Goal: Information Seeking & Learning: Understand process/instructions

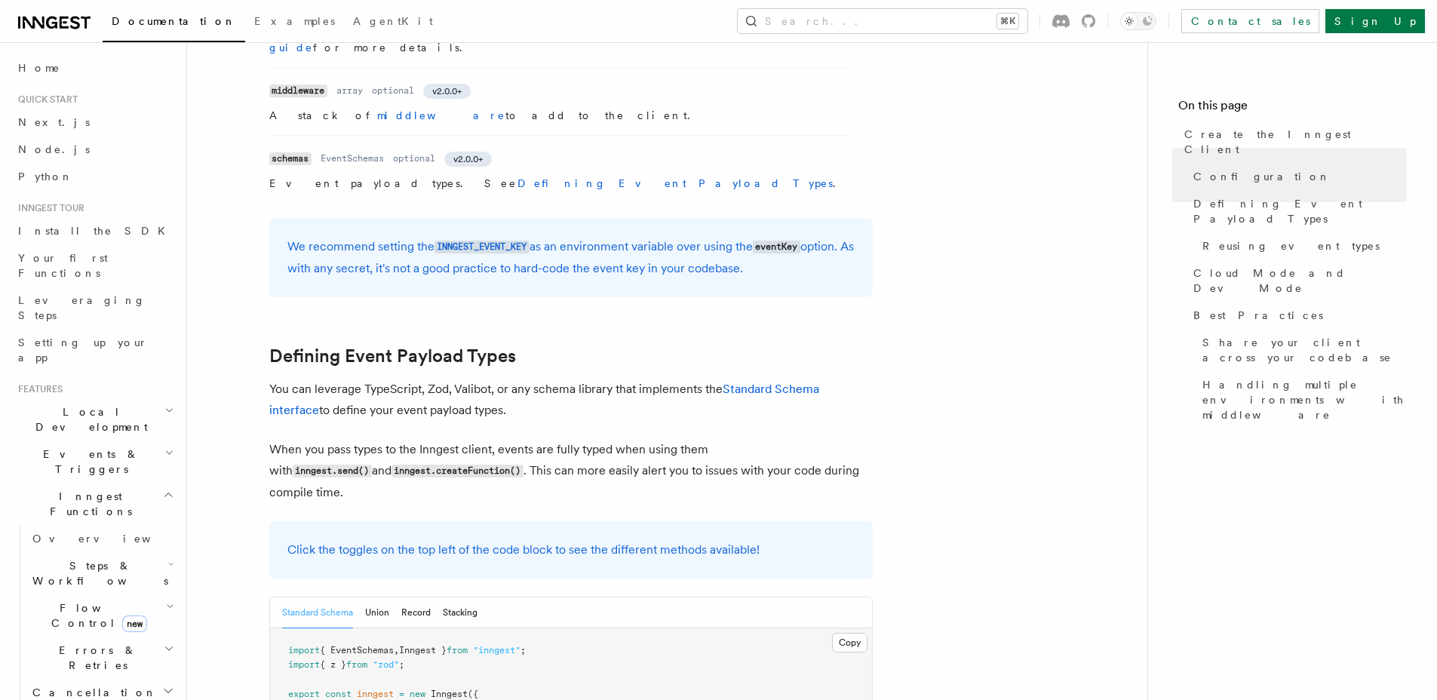
scroll to position [1166, 0]
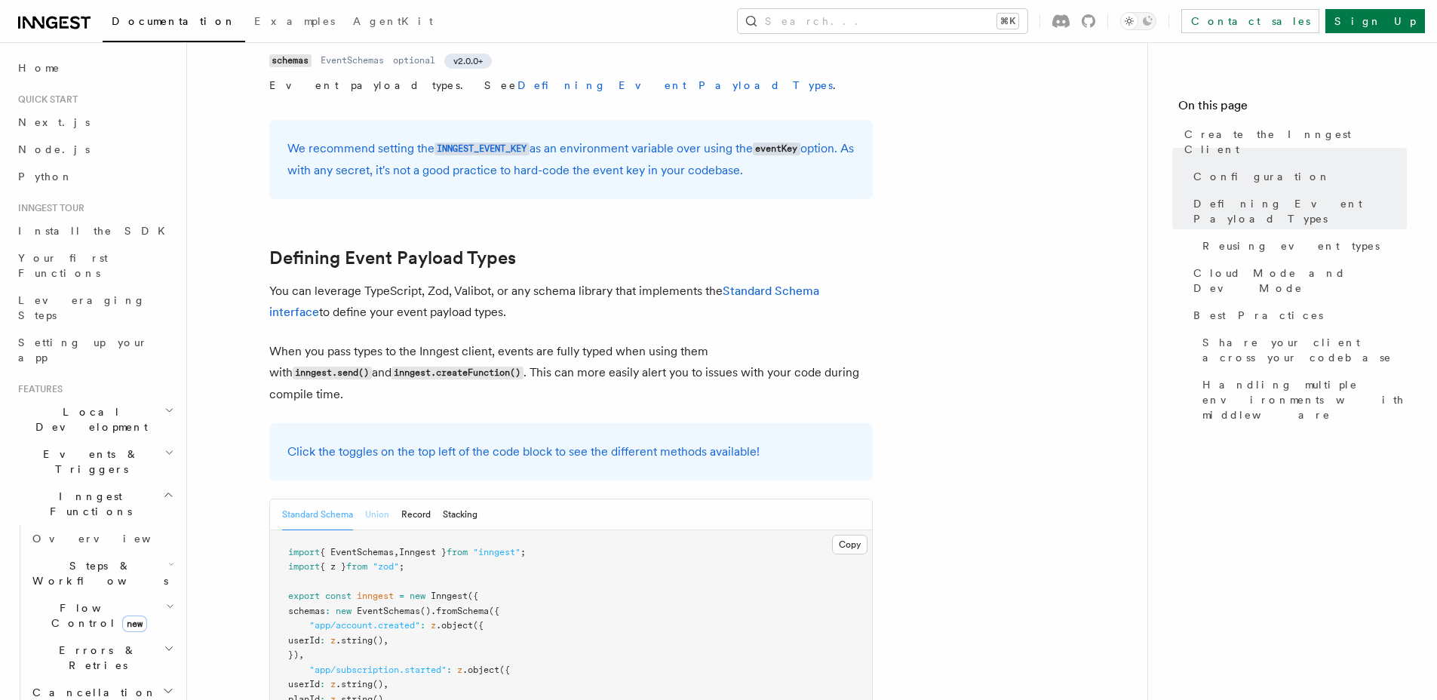
click at [380, 499] on button "Union" at bounding box center [377, 514] width 24 height 31
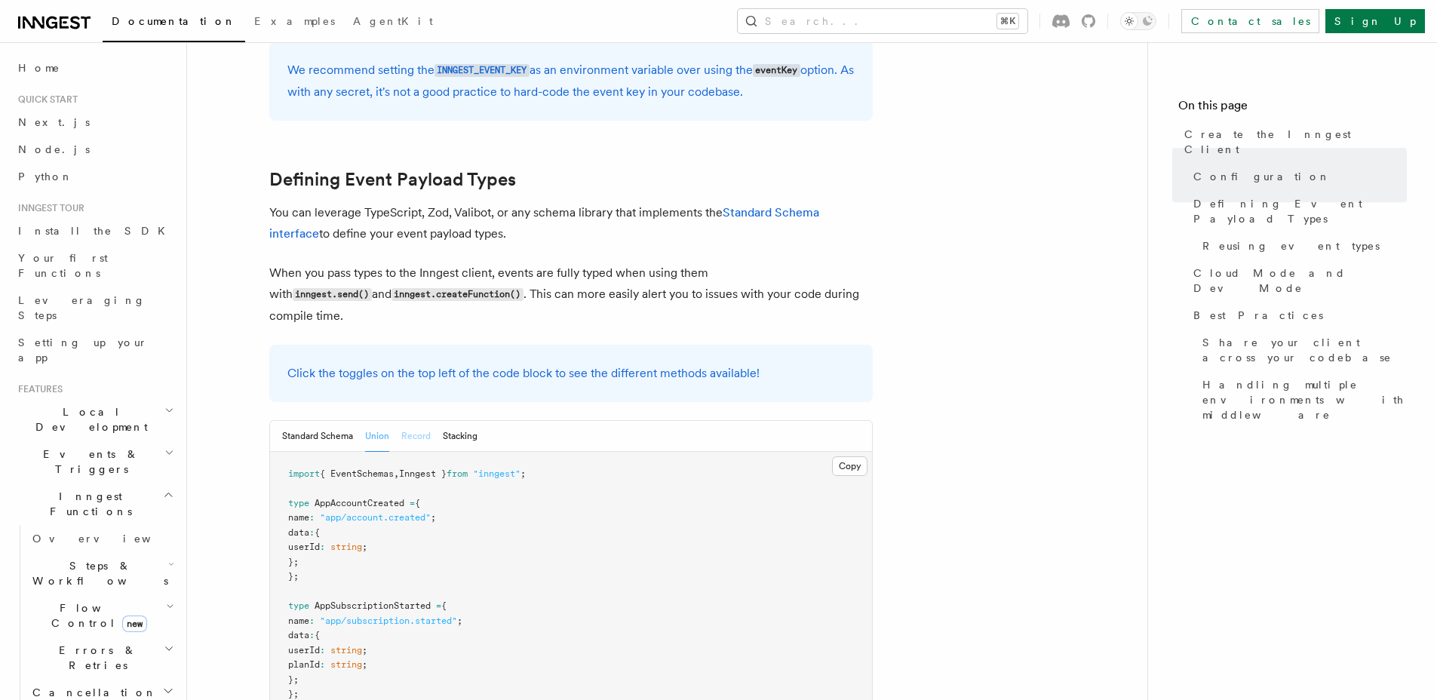
scroll to position [1258, 0]
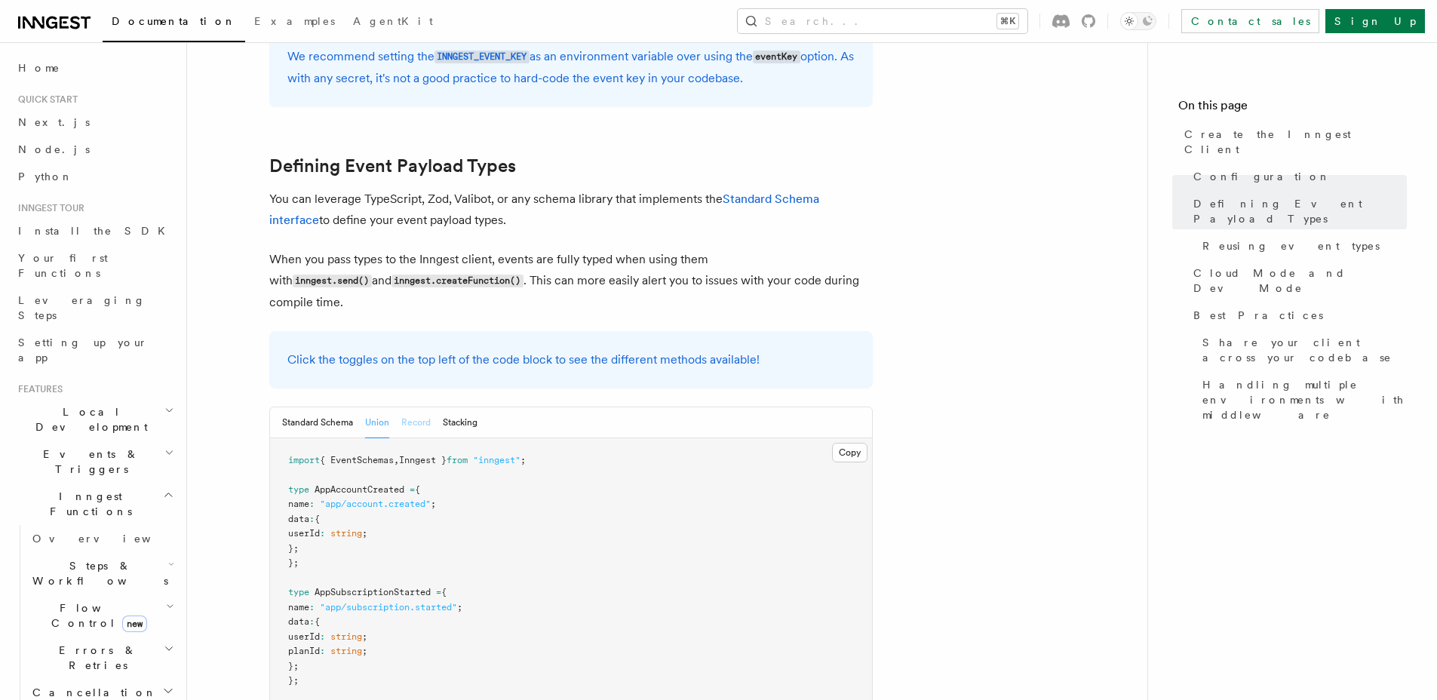
click at [421, 407] on button "Record" at bounding box center [415, 422] width 29 height 31
click at [472, 407] on button "Stacking" at bounding box center [460, 422] width 35 height 31
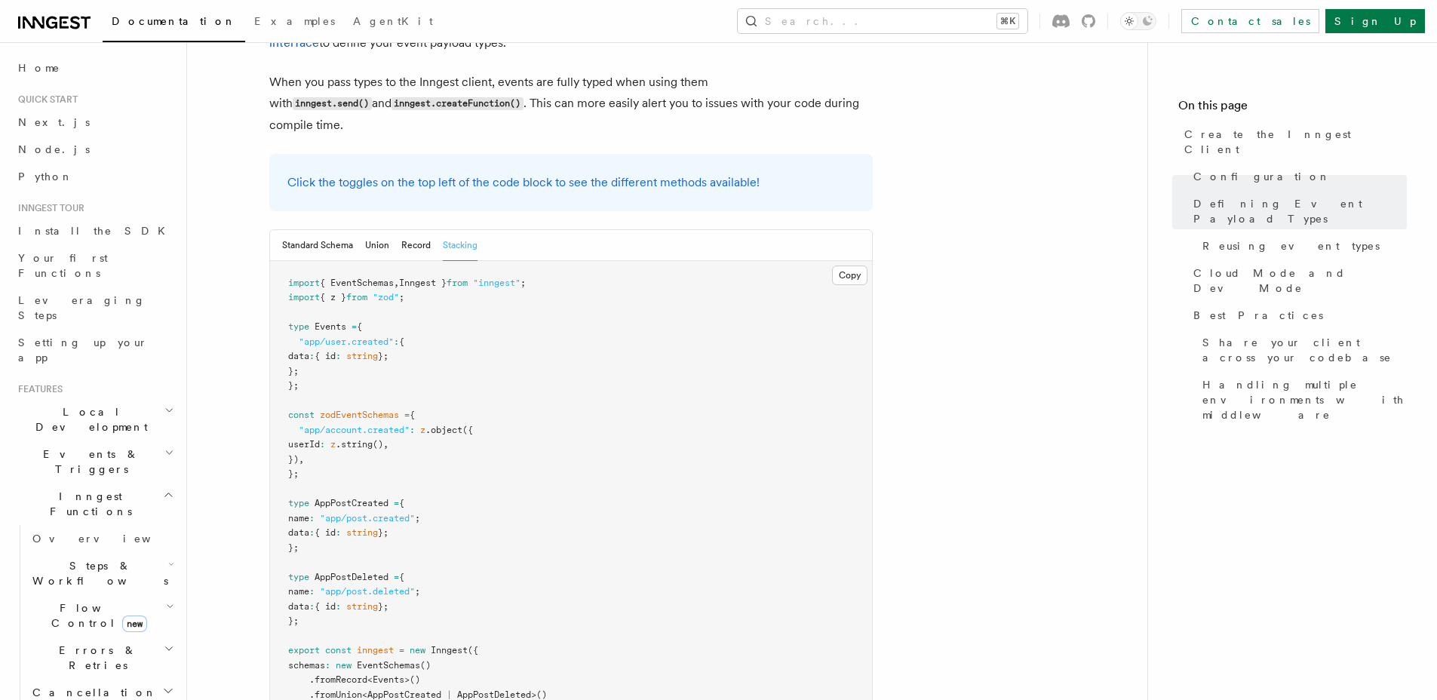
scroll to position [1364, 0]
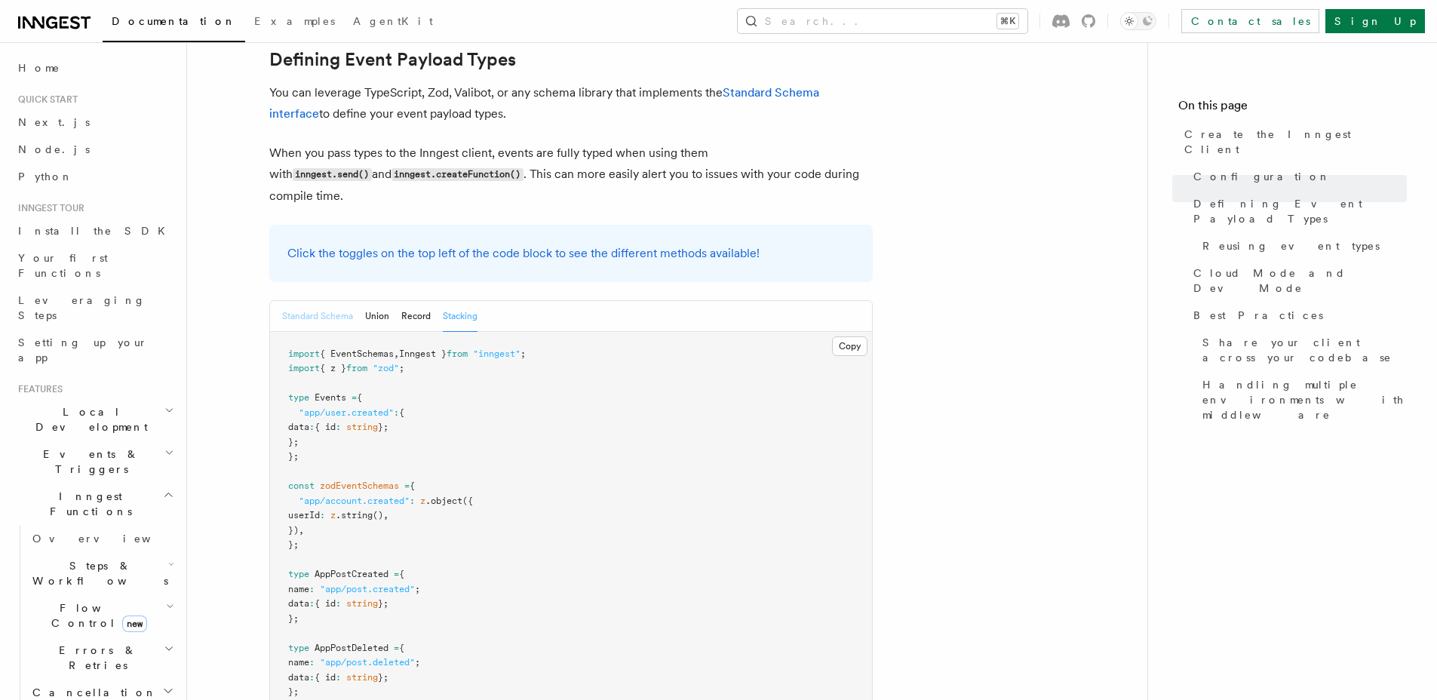
click at [318, 301] on button "Standard Schema" at bounding box center [317, 316] width 71 height 31
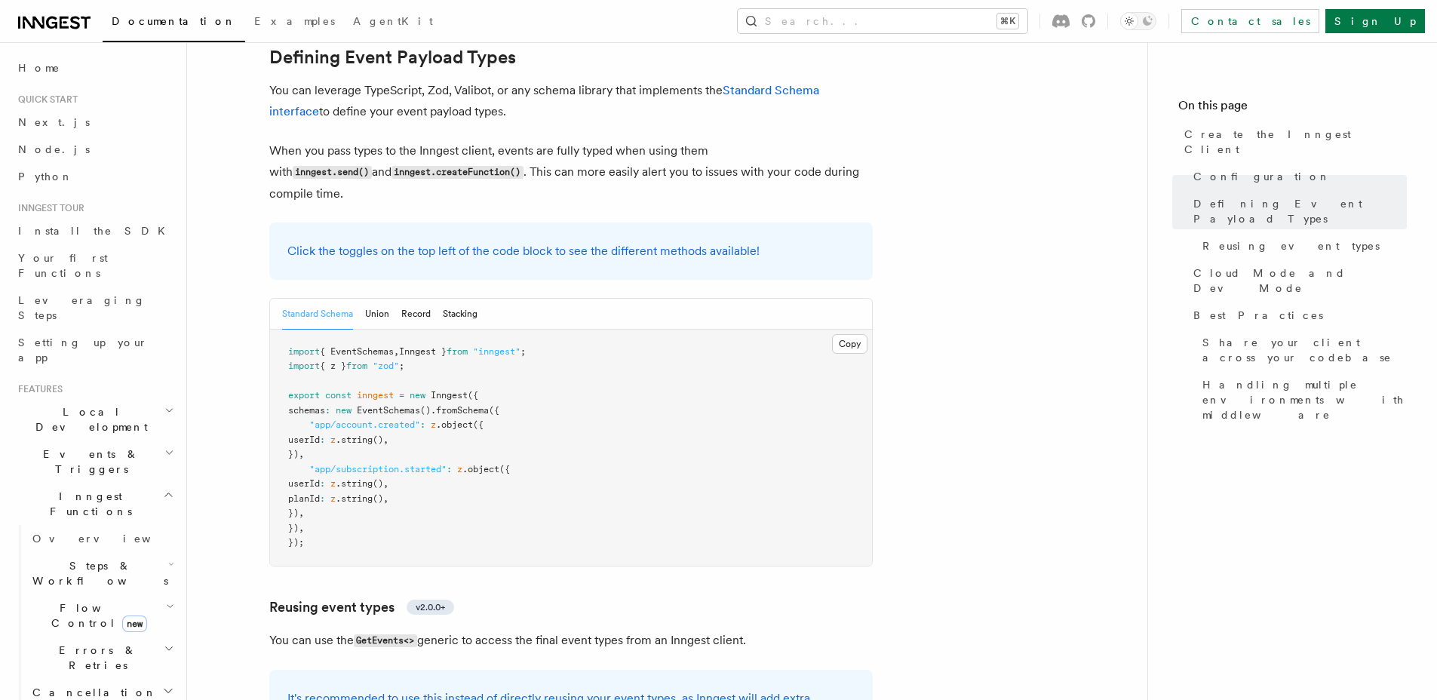
scroll to position [1367, 0]
click at [848, 333] on button "Copy Copied" at bounding box center [849, 343] width 35 height 20
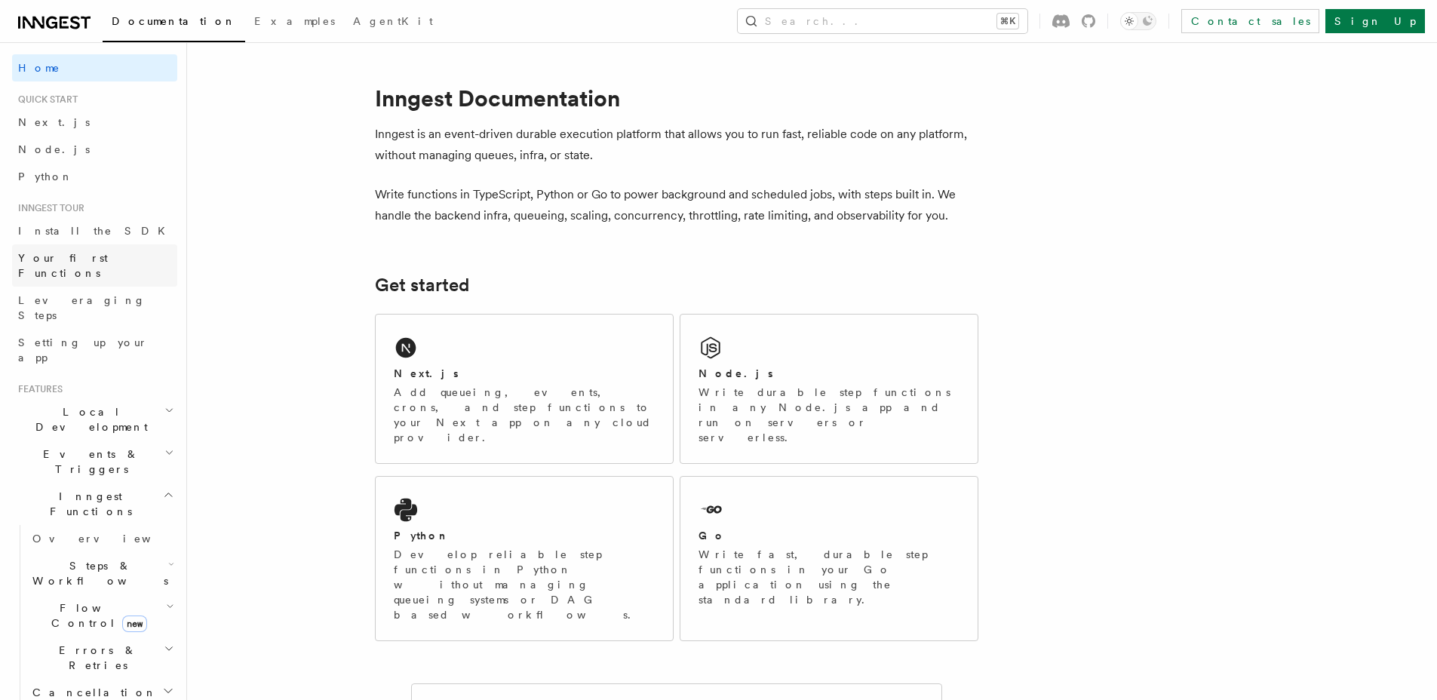
click at [86, 256] on span "Your first Functions" at bounding box center [63, 265] width 90 height 27
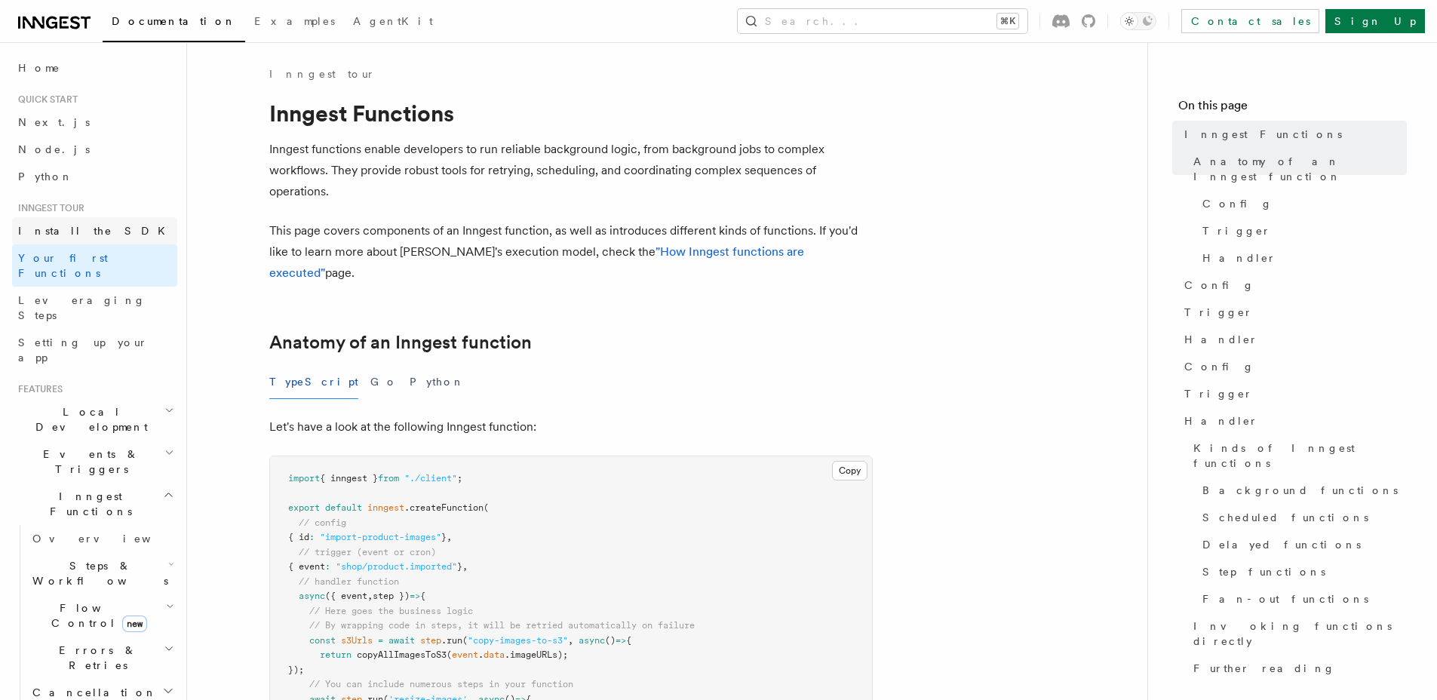
click at [105, 233] on link "Install the SDK" at bounding box center [94, 230] width 165 height 27
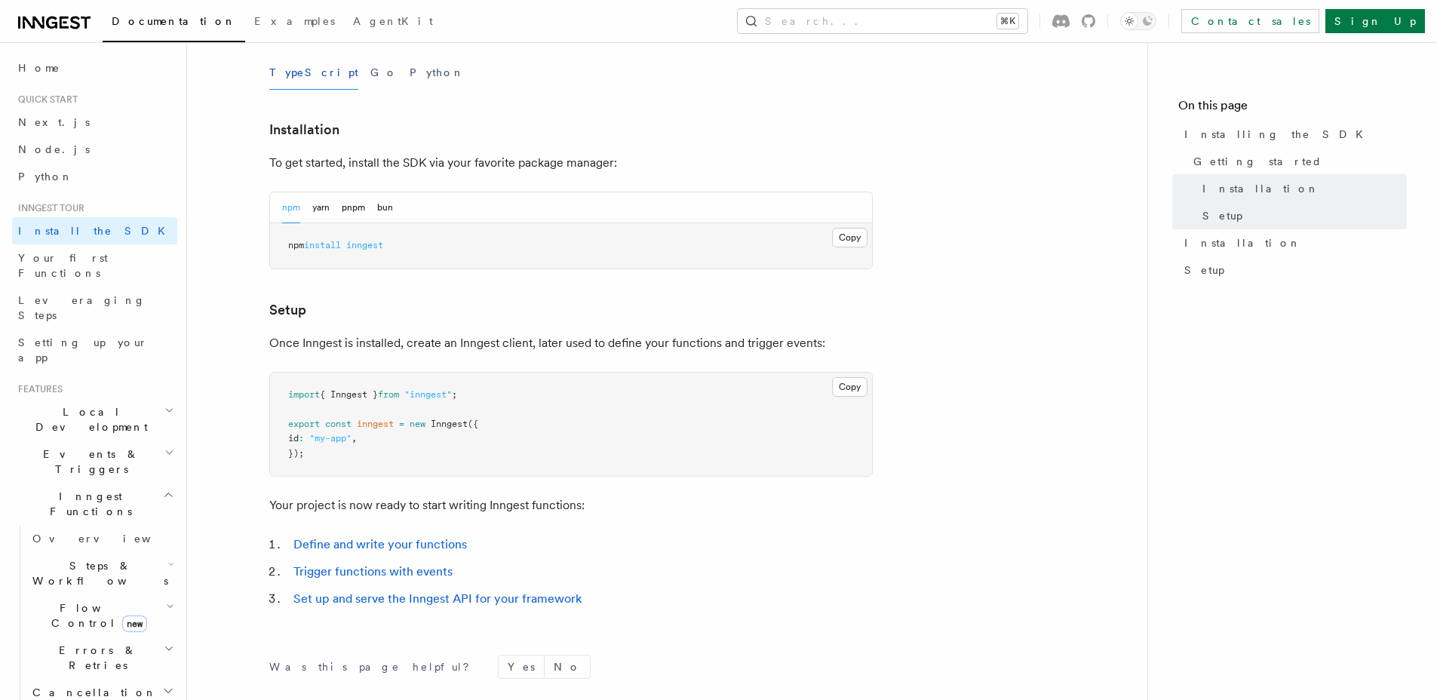
scroll to position [343, 0]
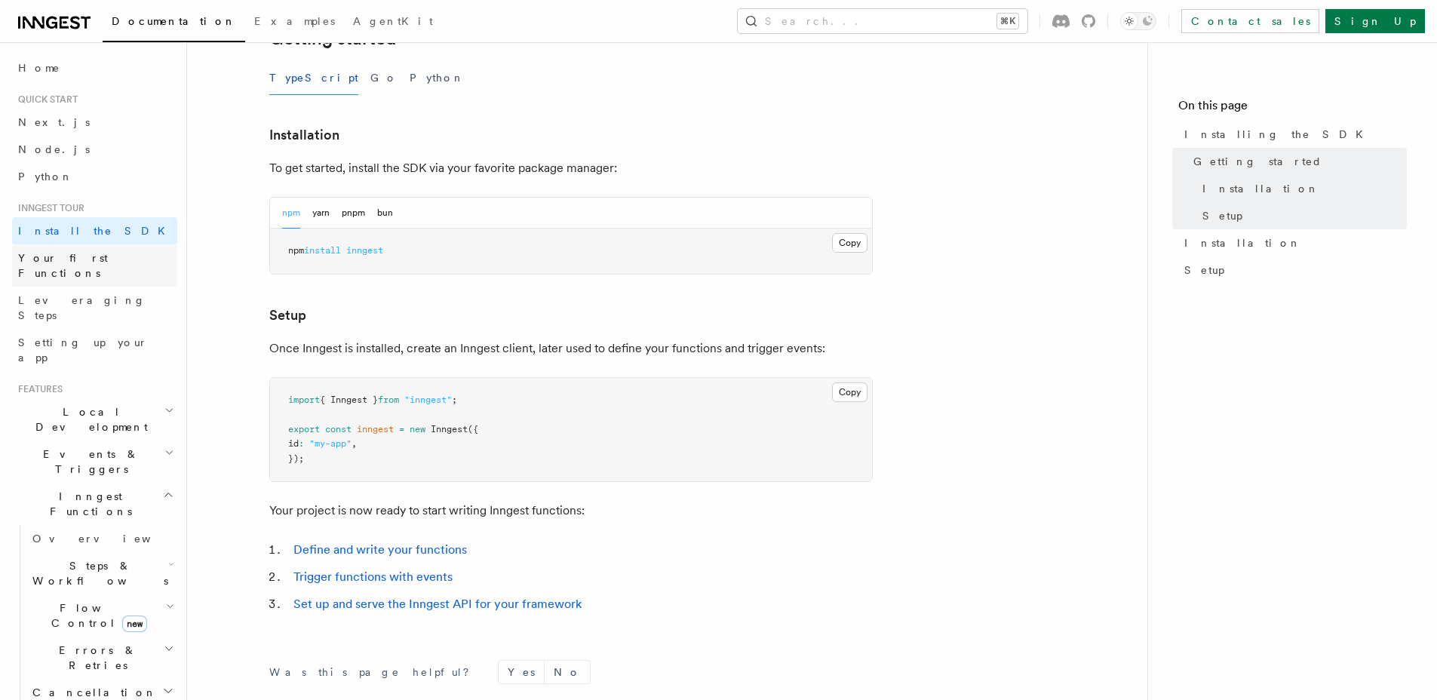
click at [108, 253] on span "Your first Functions" at bounding box center [63, 265] width 90 height 27
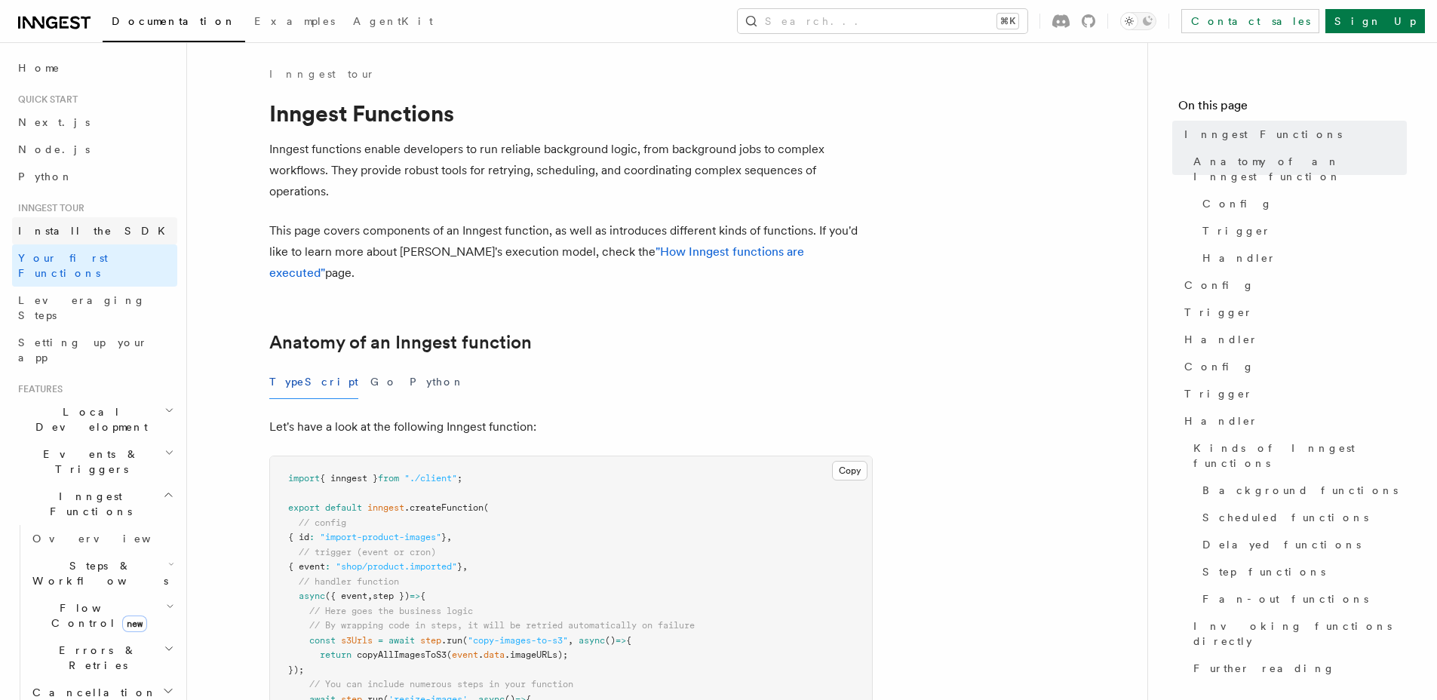
click at [98, 235] on link "Install the SDK" at bounding box center [94, 230] width 165 height 27
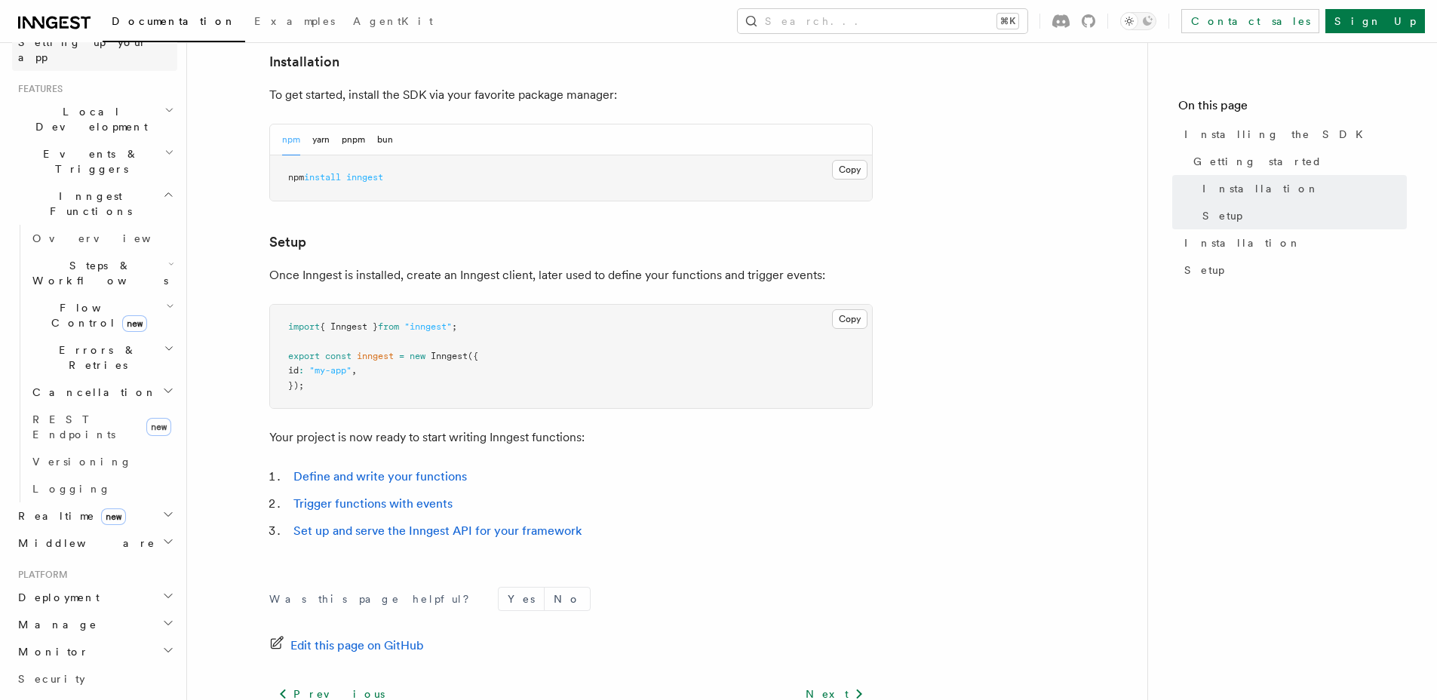
scroll to position [43, 0]
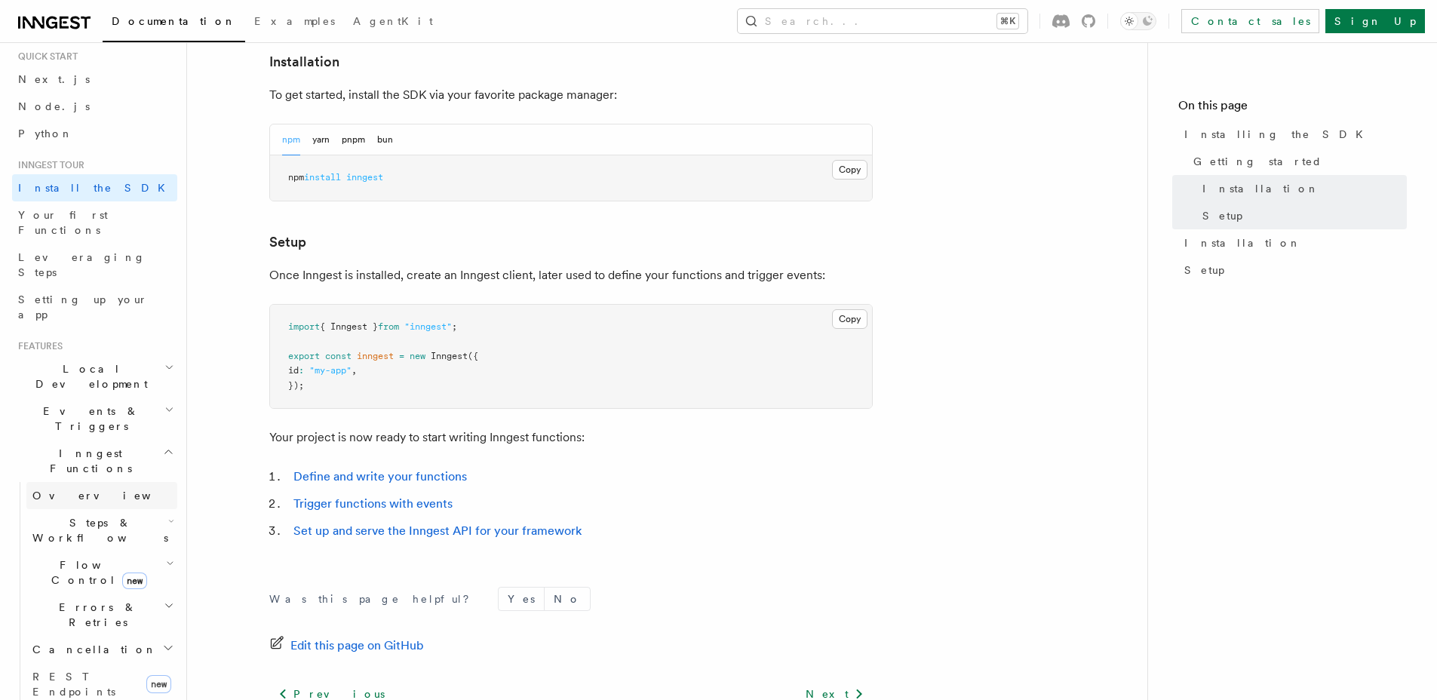
click at [85, 482] on link "Overview" at bounding box center [101, 495] width 151 height 27
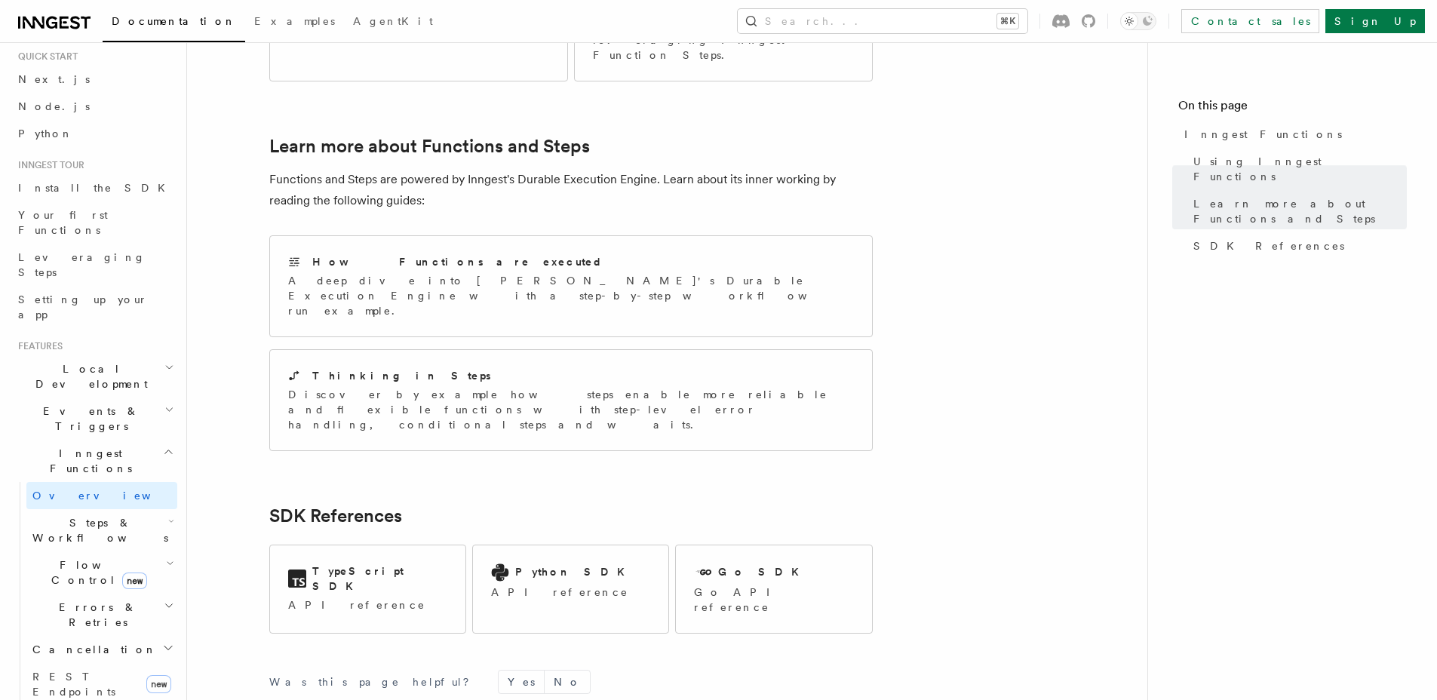
scroll to position [1083, 0]
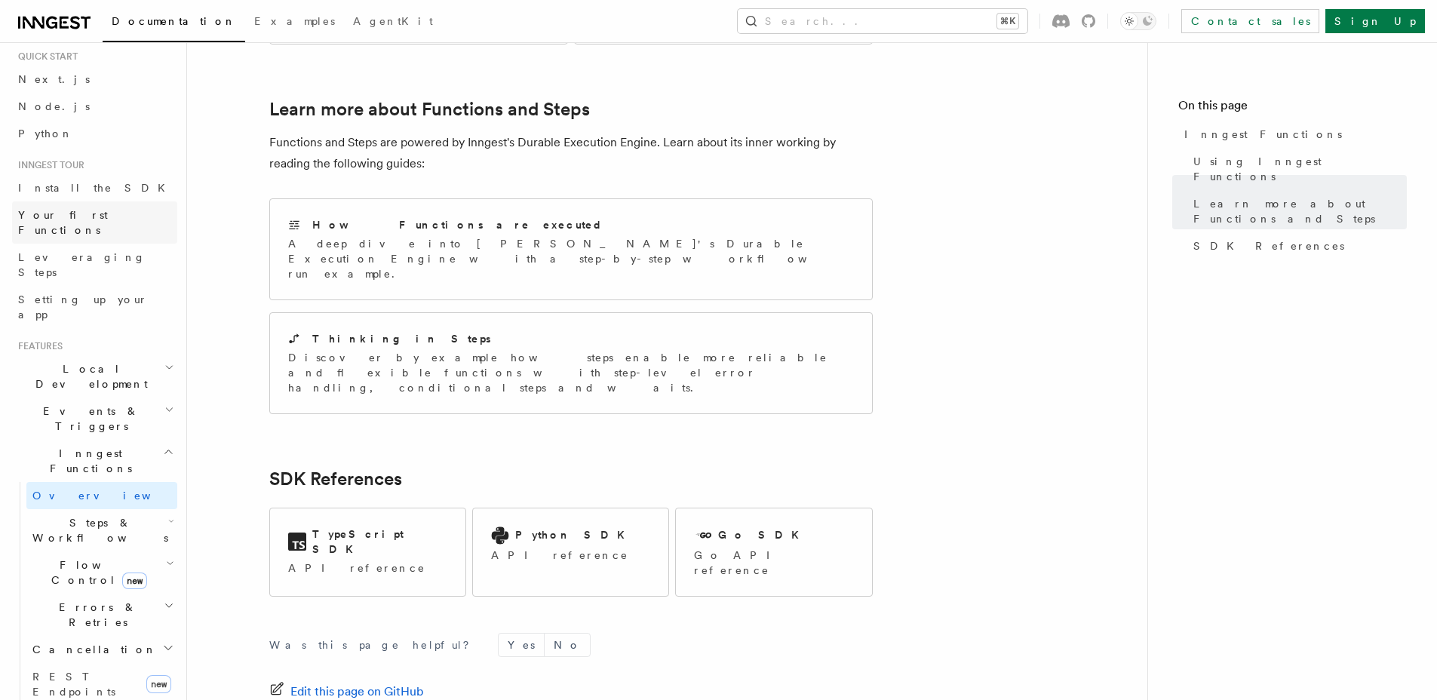
click at [54, 221] on span "Your first Functions" at bounding box center [63, 222] width 90 height 27
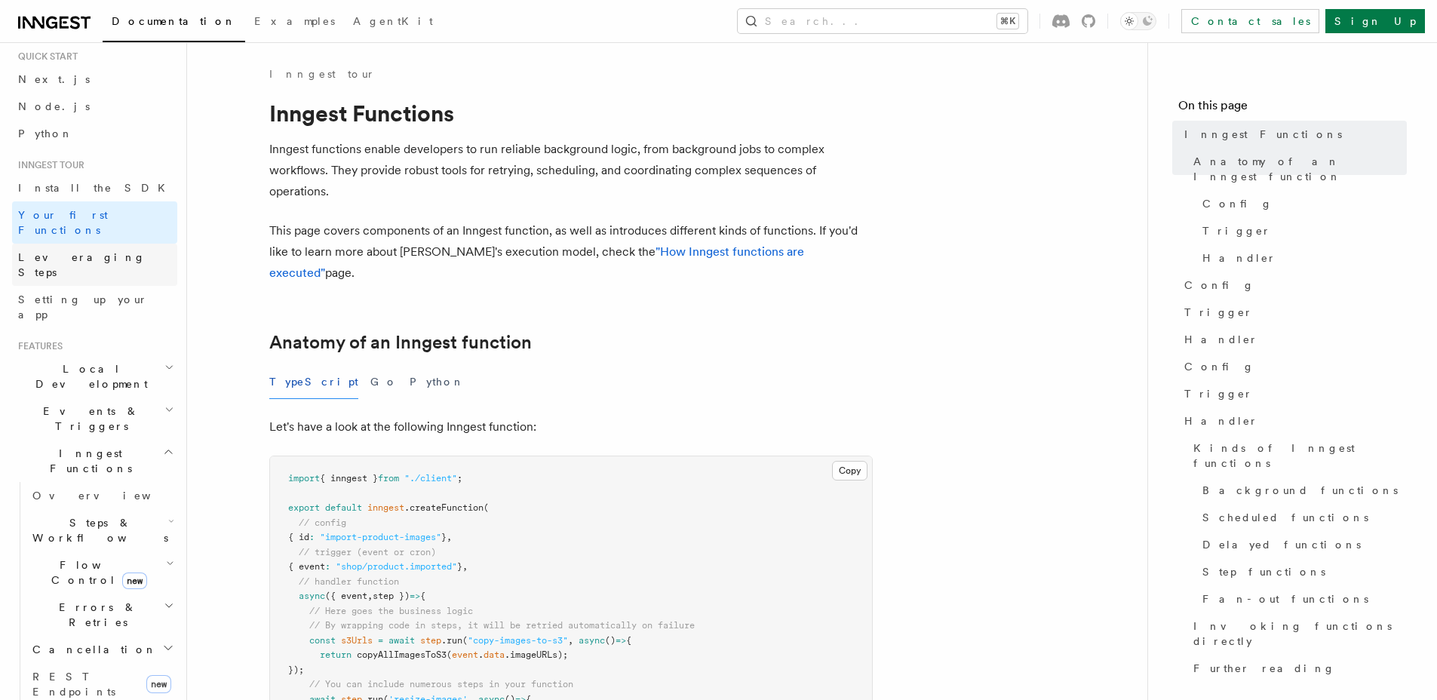
click at [69, 251] on span "Leveraging Steps" at bounding box center [81, 264] width 127 height 27
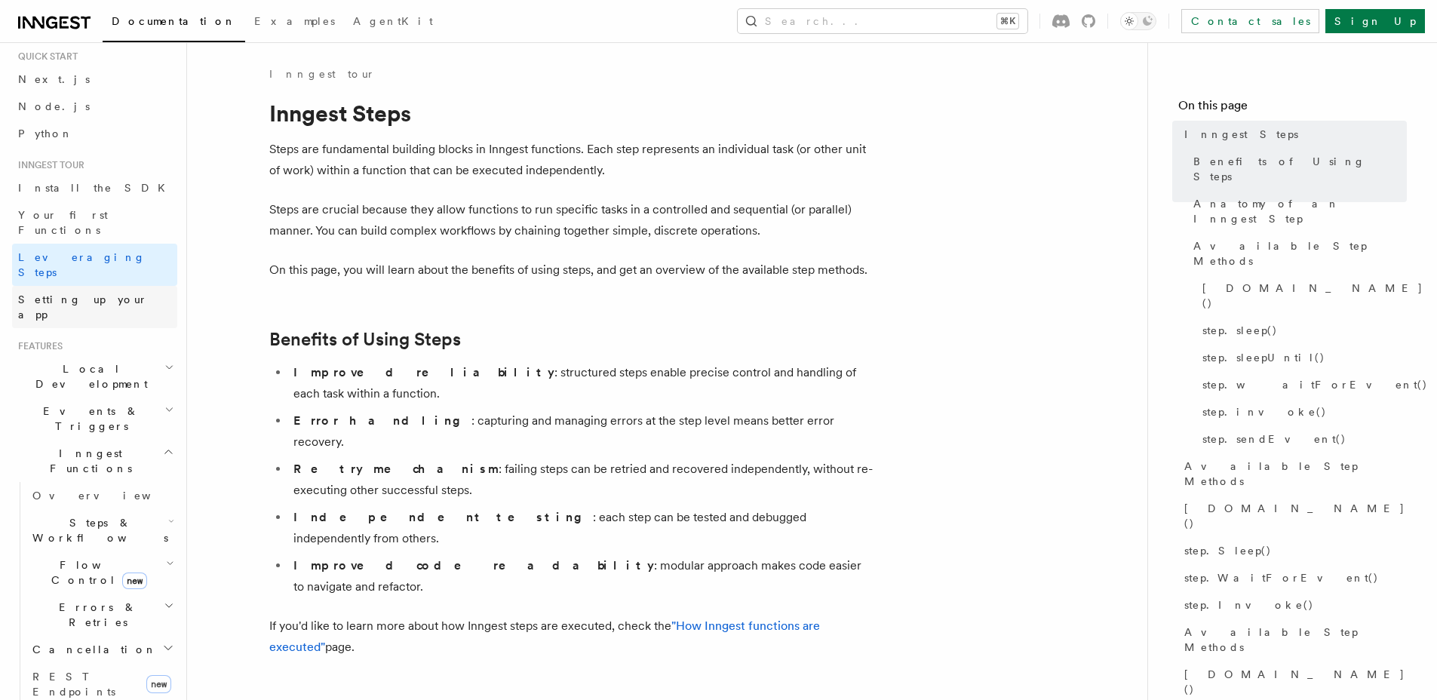
click at [77, 293] on span "Setting up your app" at bounding box center [83, 306] width 130 height 27
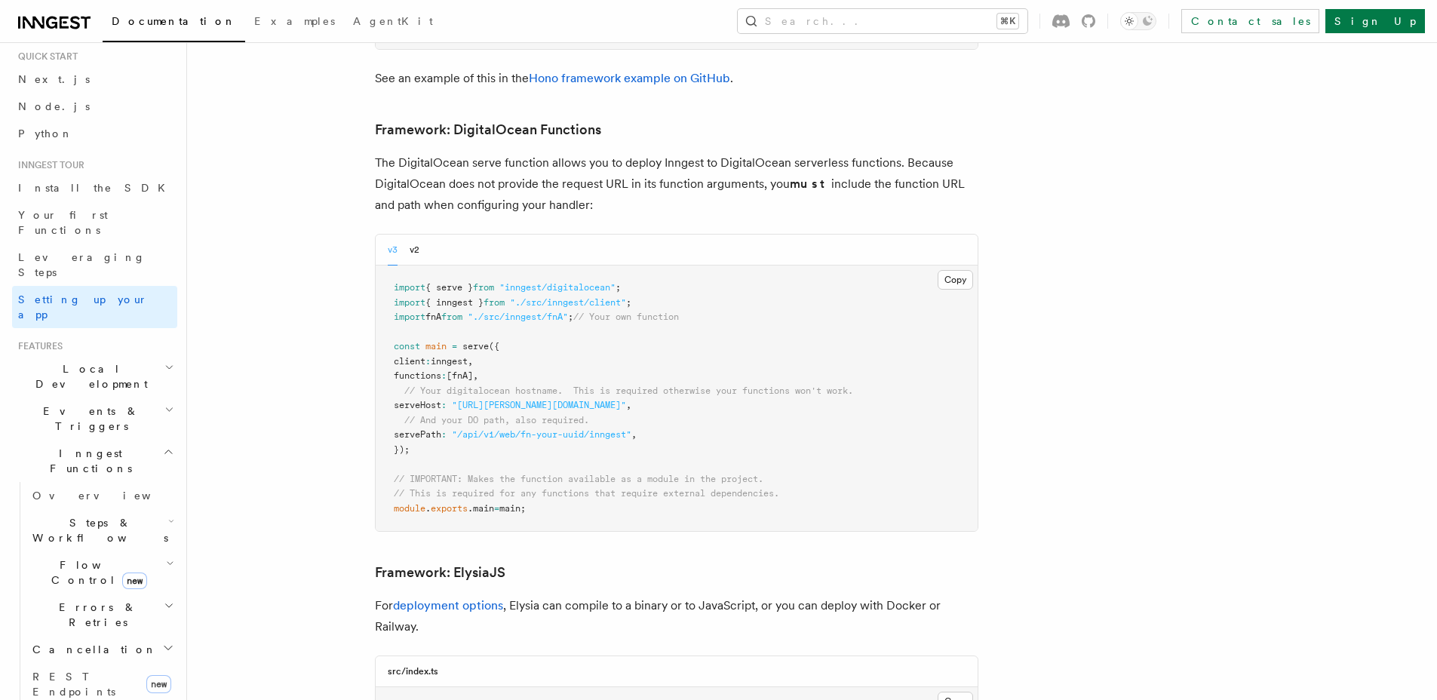
scroll to position [3693, 0]
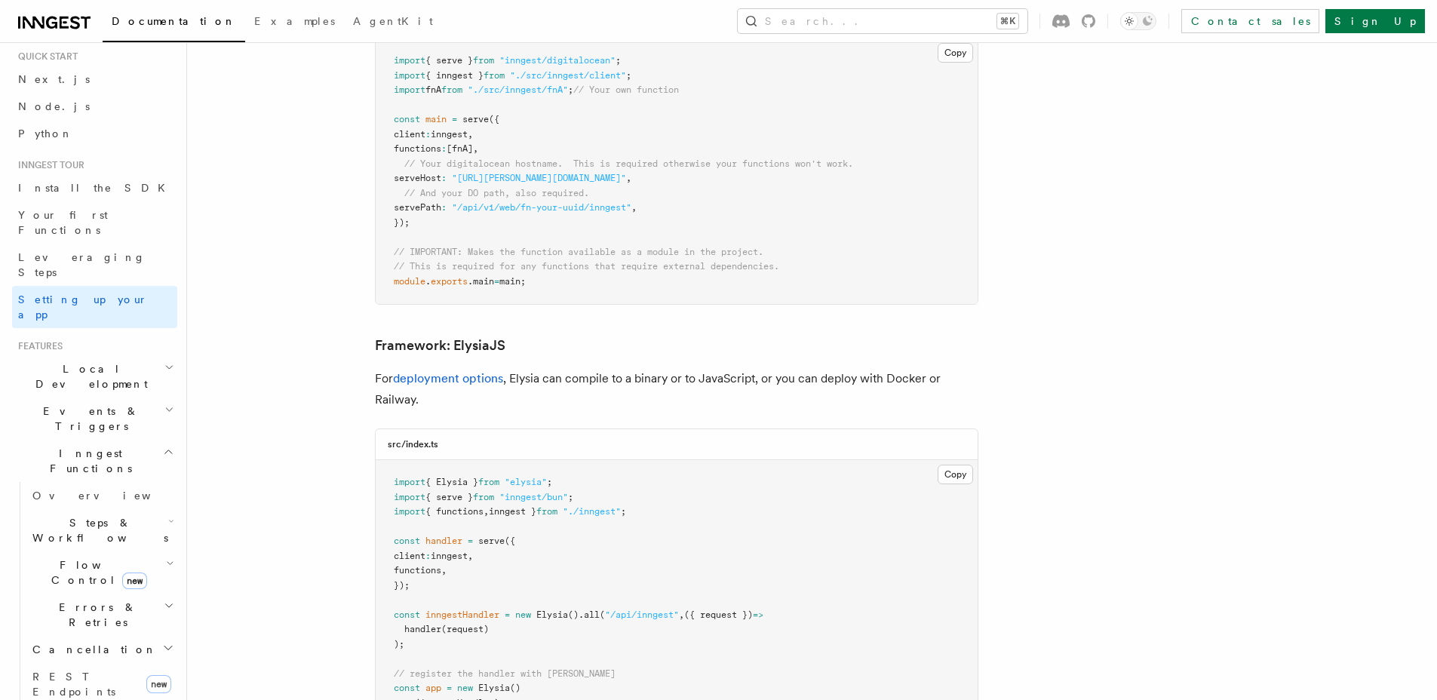
click at [109, 361] on span "Local Development" at bounding box center [88, 376] width 152 height 30
click at [139, 533] on h2 "Events & Triggers" at bounding box center [94, 554] width 165 height 42
click at [86, 575] on link "Overview" at bounding box center [101, 588] width 151 height 27
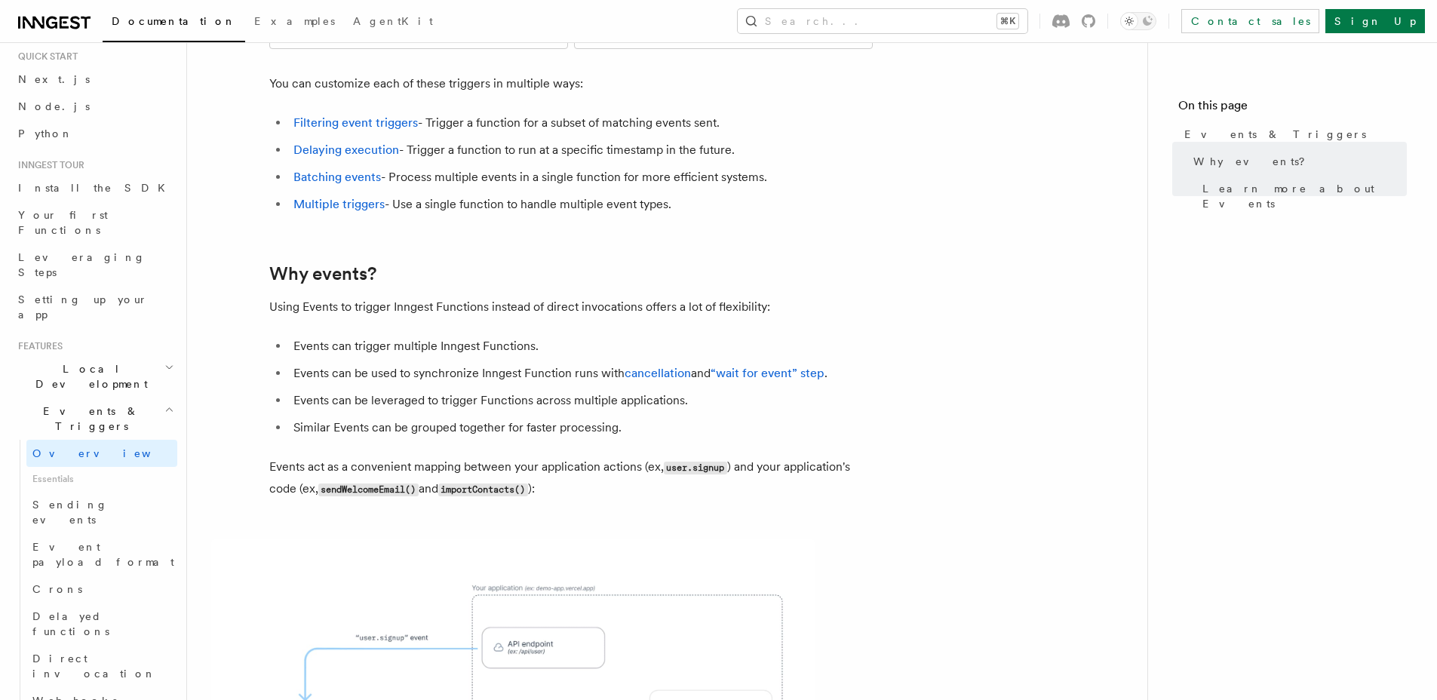
scroll to position [361, 0]
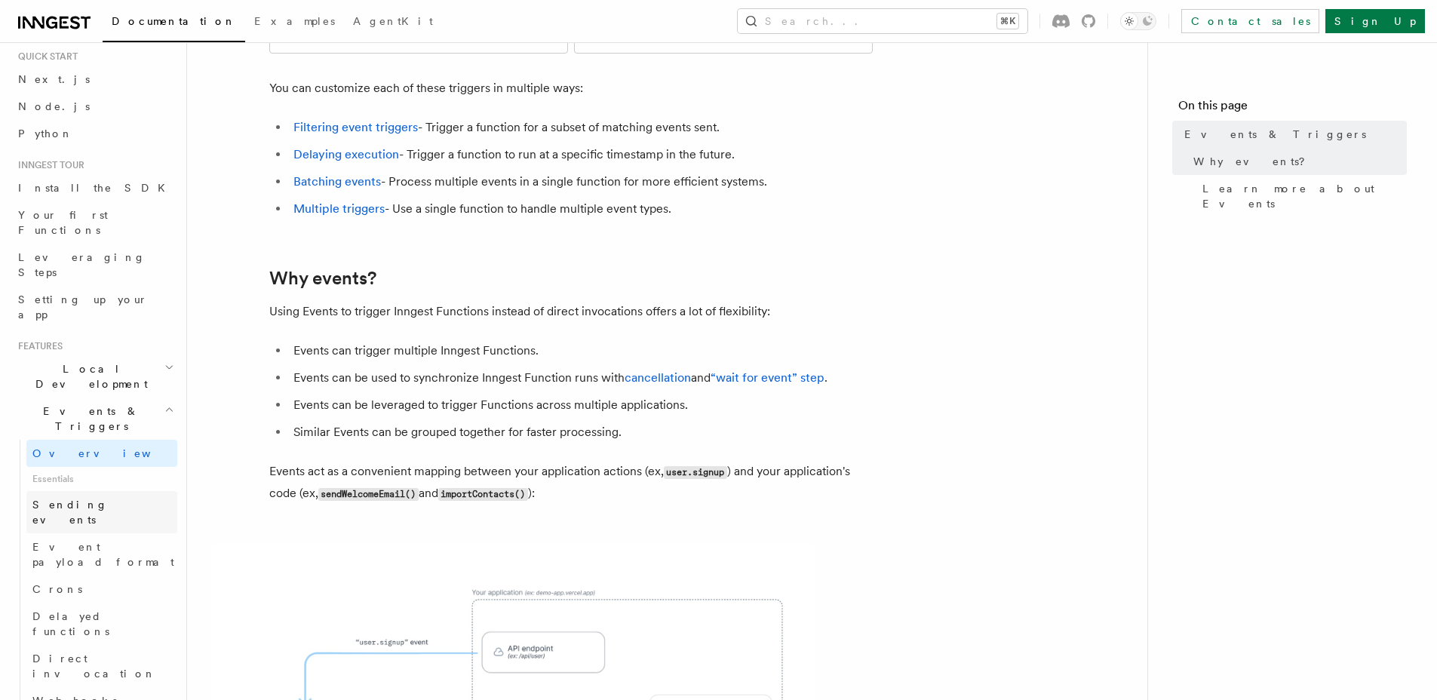
click at [95, 499] on span "Sending events" at bounding box center [69, 512] width 75 height 27
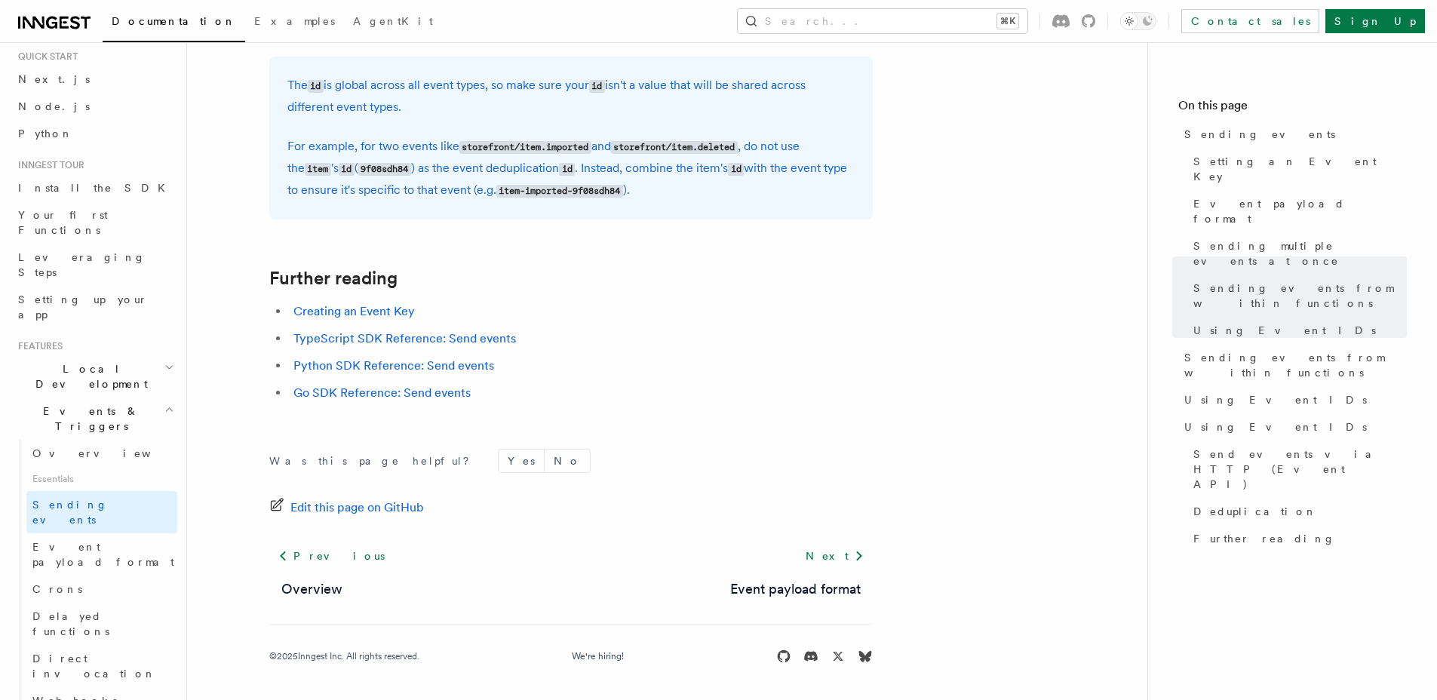
scroll to position [4306, 0]
click at [112, 541] on span "Event payload format" at bounding box center [103, 554] width 142 height 27
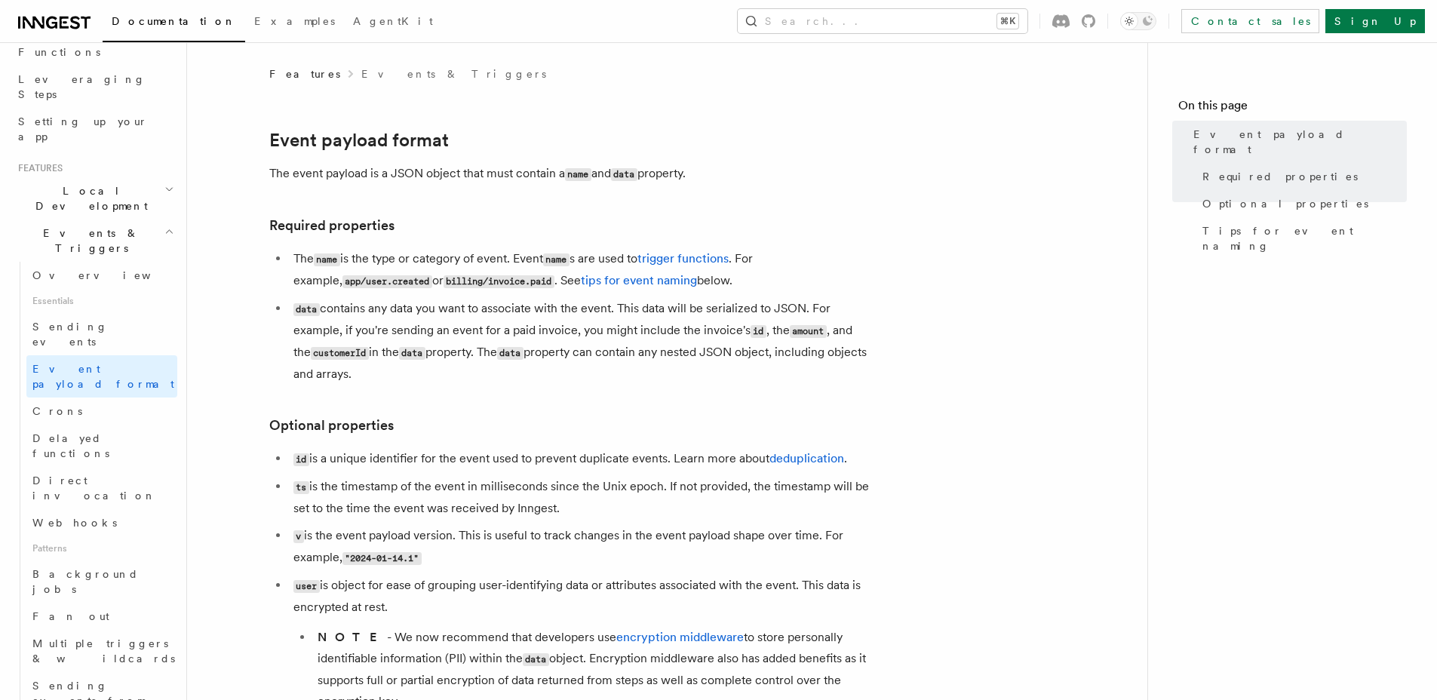
click at [999, 3] on div "Documentation Examples AgentKit Search... ⌘K Contact sales Sign Up" at bounding box center [718, 21] width 1437 height 42
click at [993, 26] on button "Search... ⌘K" at bounding box center [883, 21] width 290 height 24
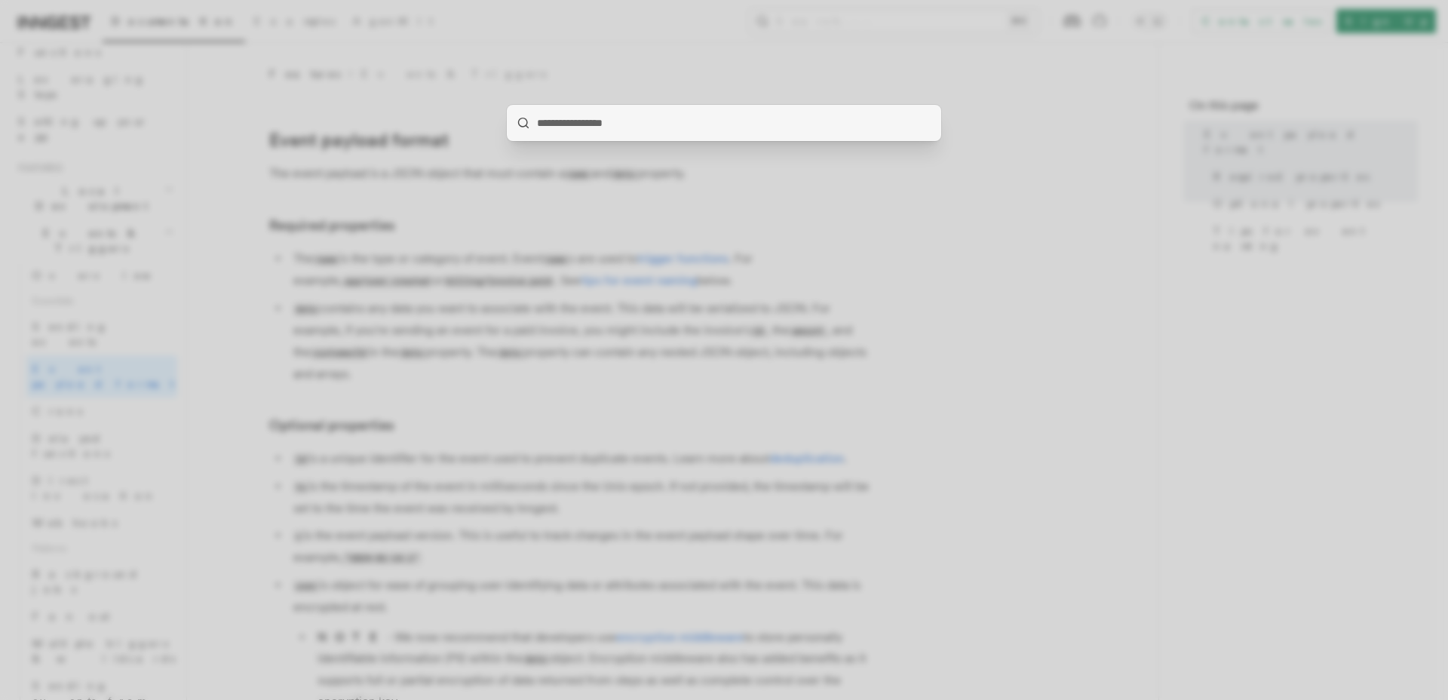
type input "**********"
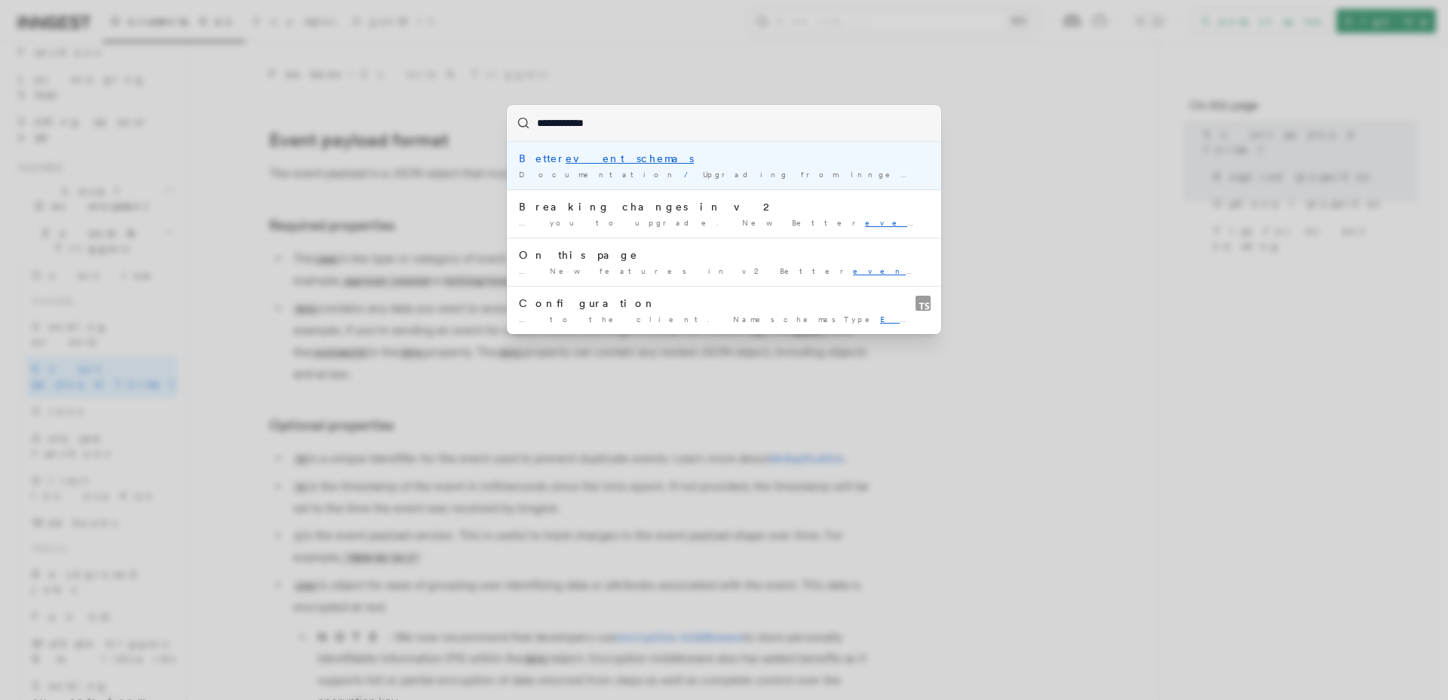
click at [649, 159] on div "Better event schemas" at bounding box center [724, 158] width 410 height 15
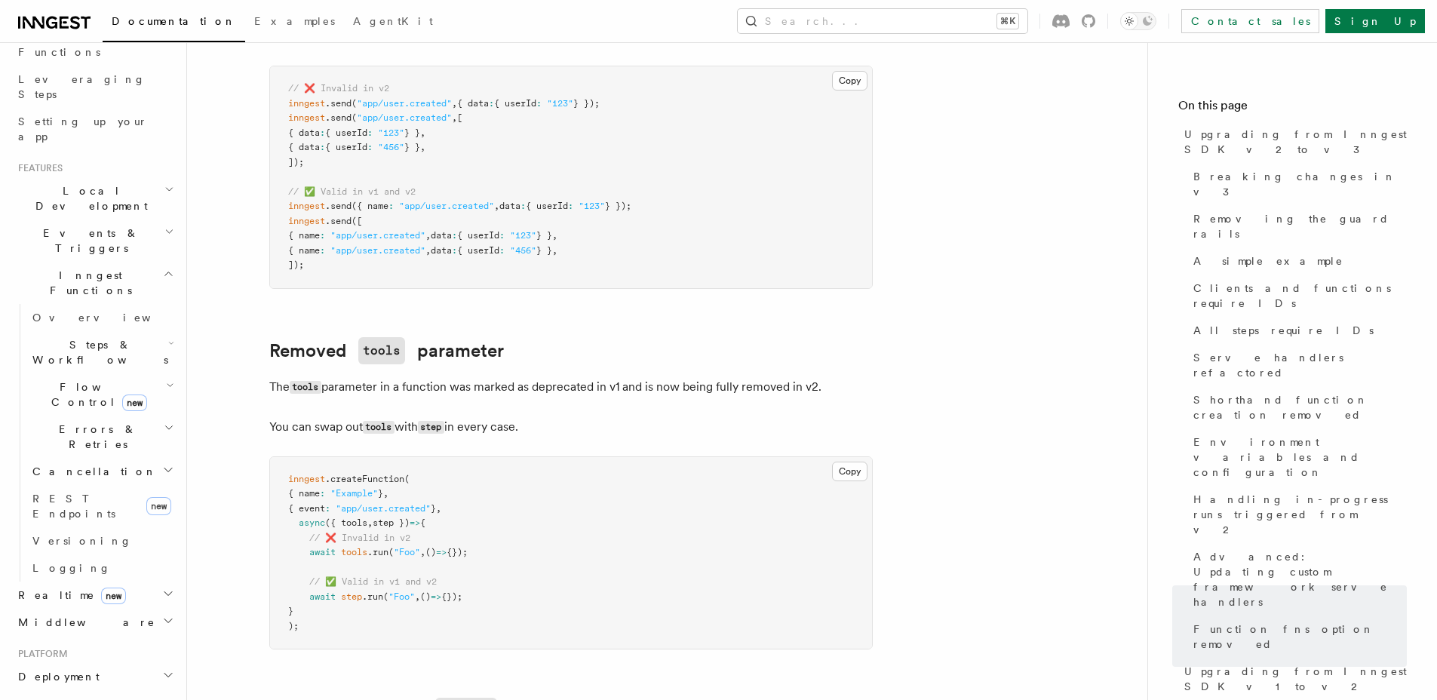
scroll to position [10736, 0]
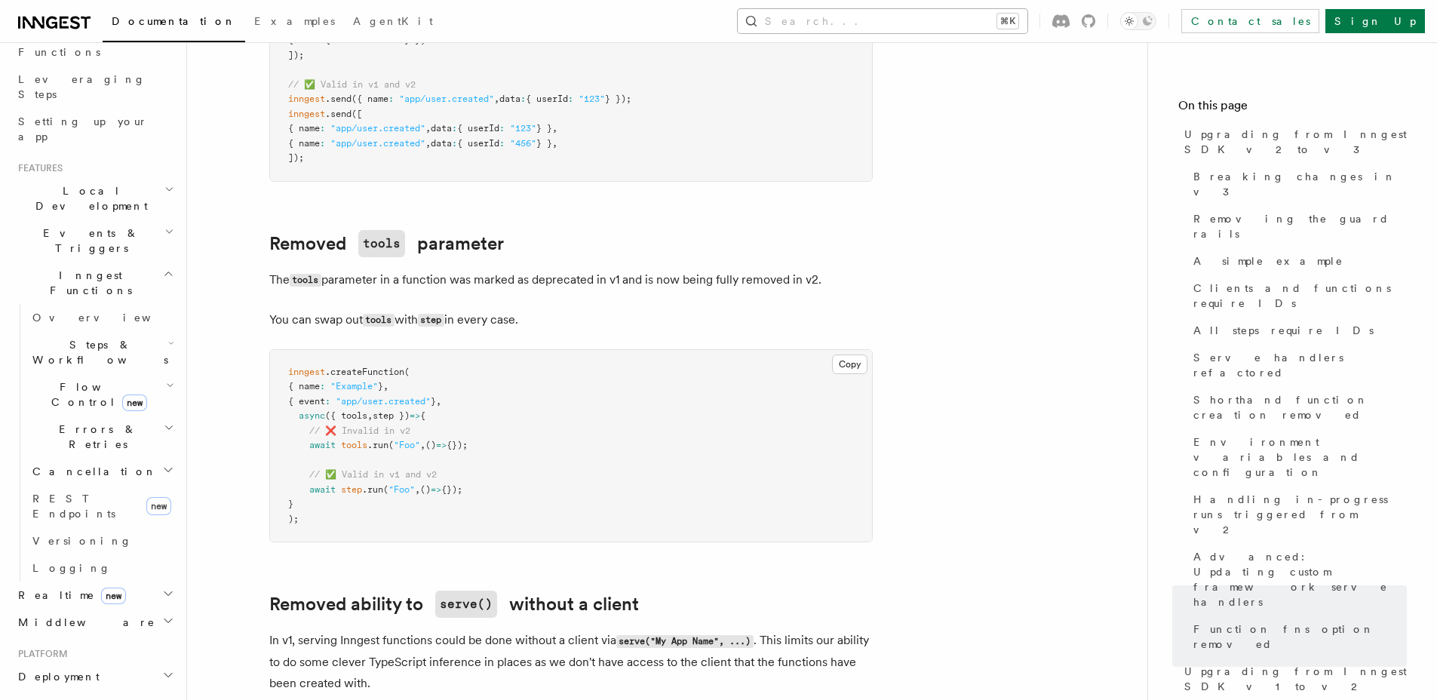
click at [902, 21] on button "Search... ⌘K" at bounding box center [883, 21] width 290 height 24
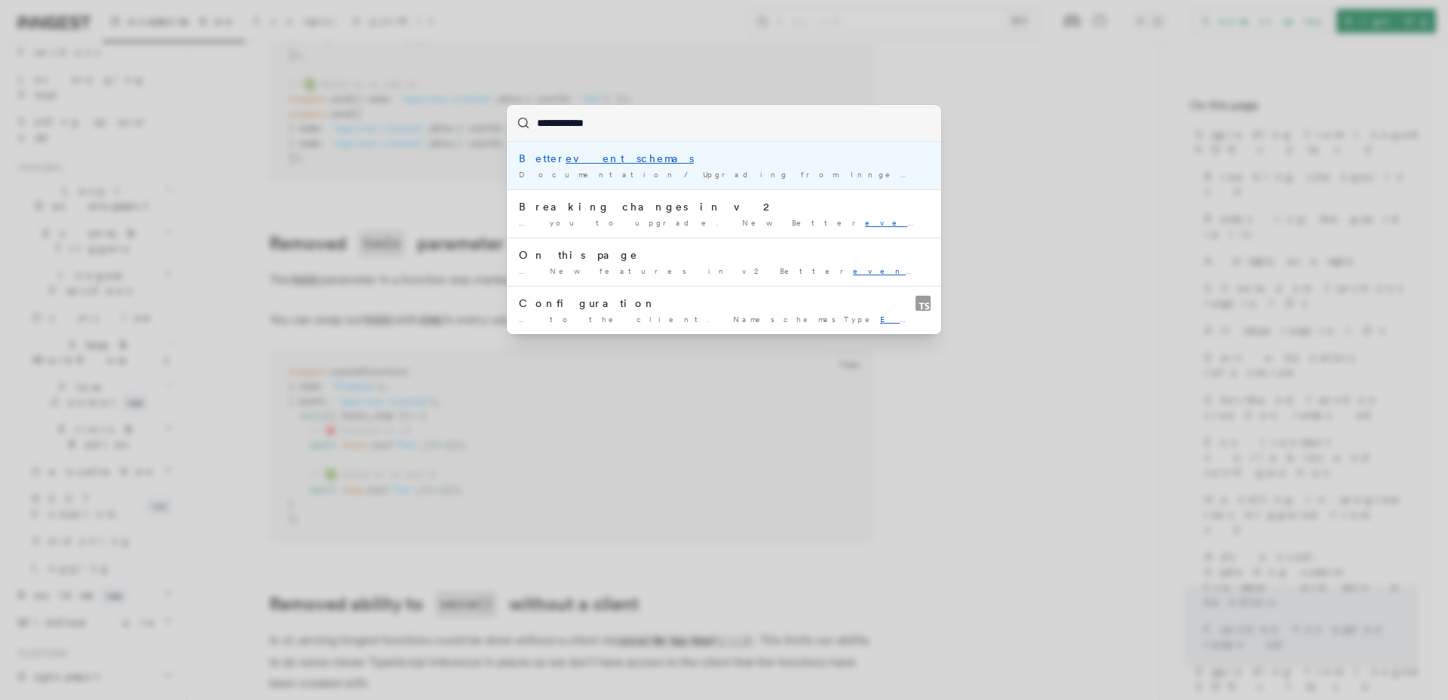
type input "**********"
click at [1038, 113] on div "**********" at bounding box center [724, 350] width 1448 height 700
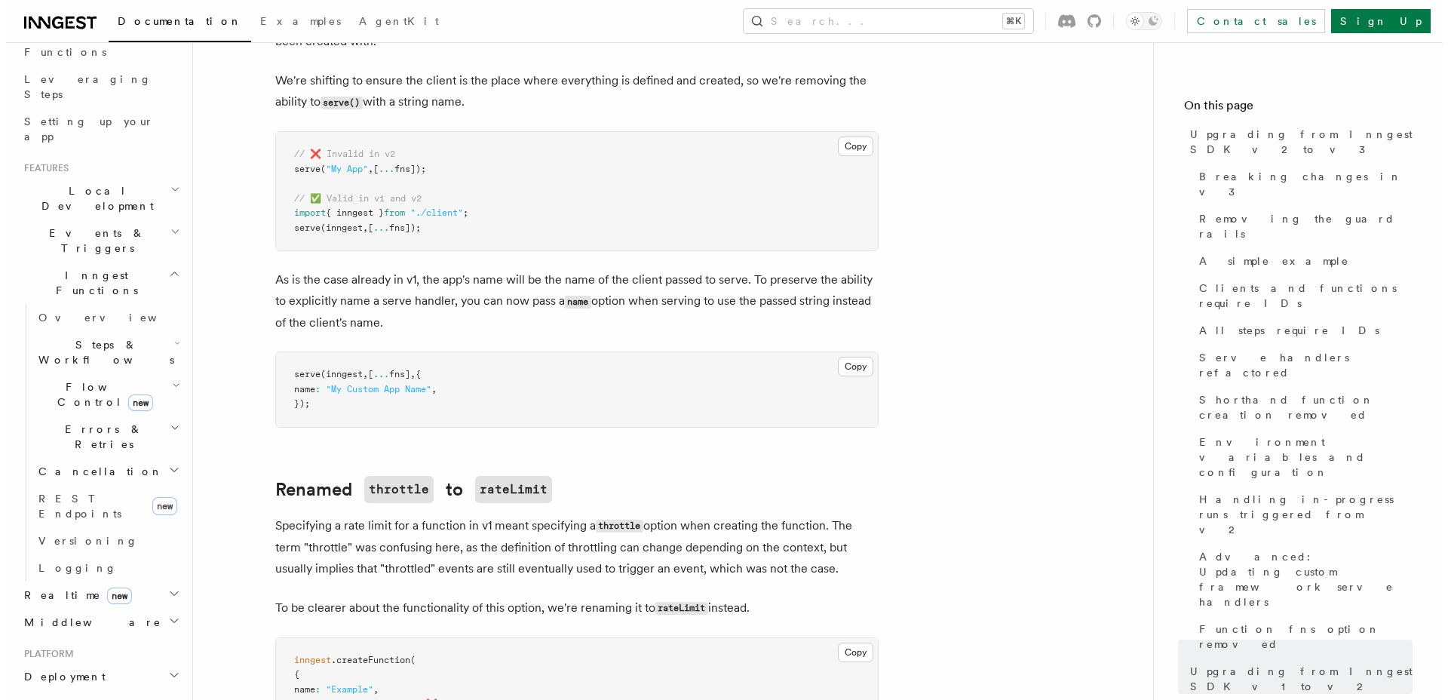
scroll to position [11721, 0]
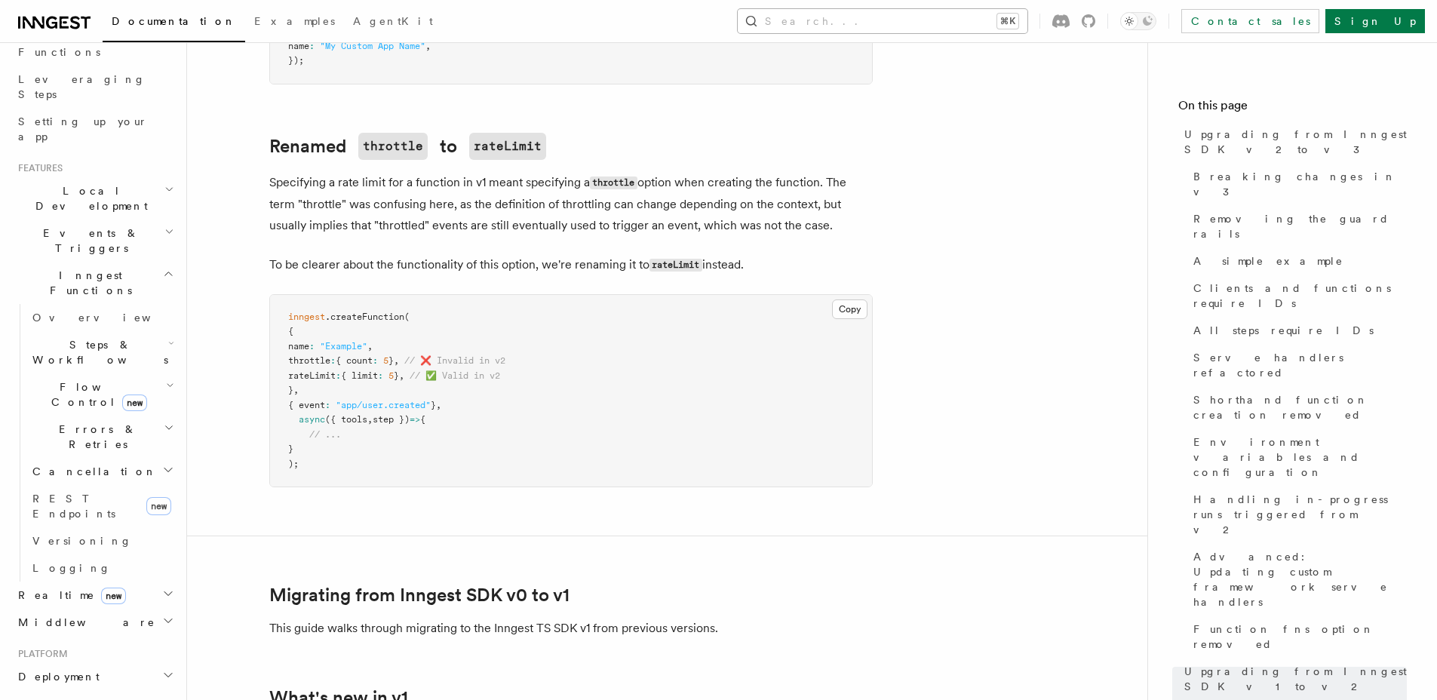
click at [1005, 29] on button "Search... ⌘K" at bounding box center [883, 21] width 290 height 24
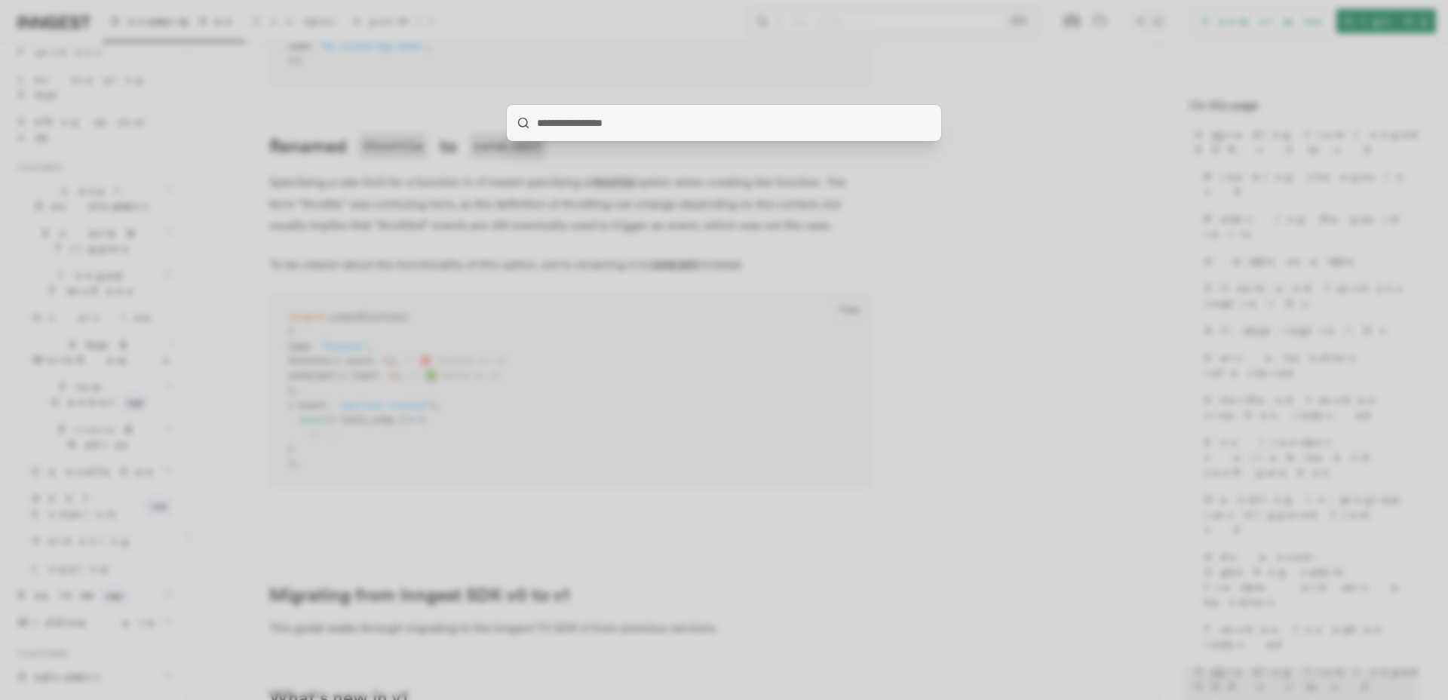
type input "**********"
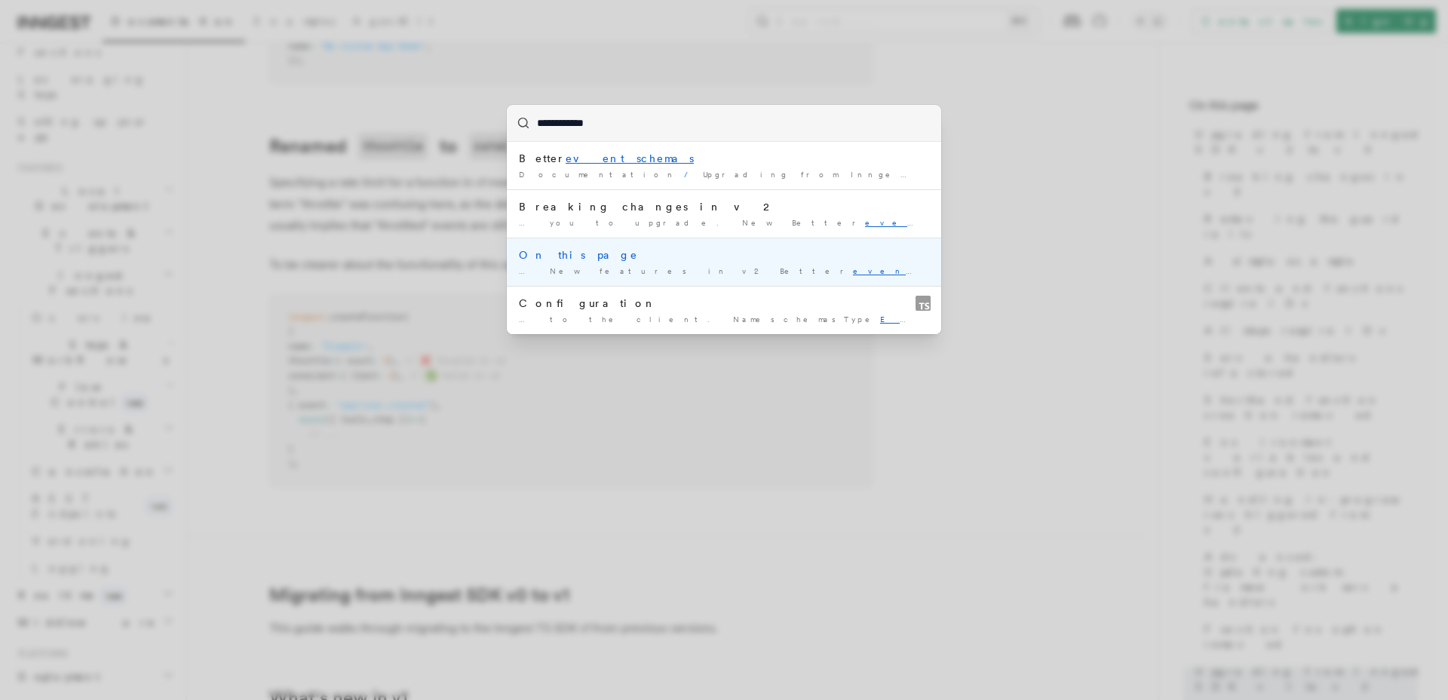
click at [760, 262] on div "On this page" at bounding box center [724, 254] width 410 height 15
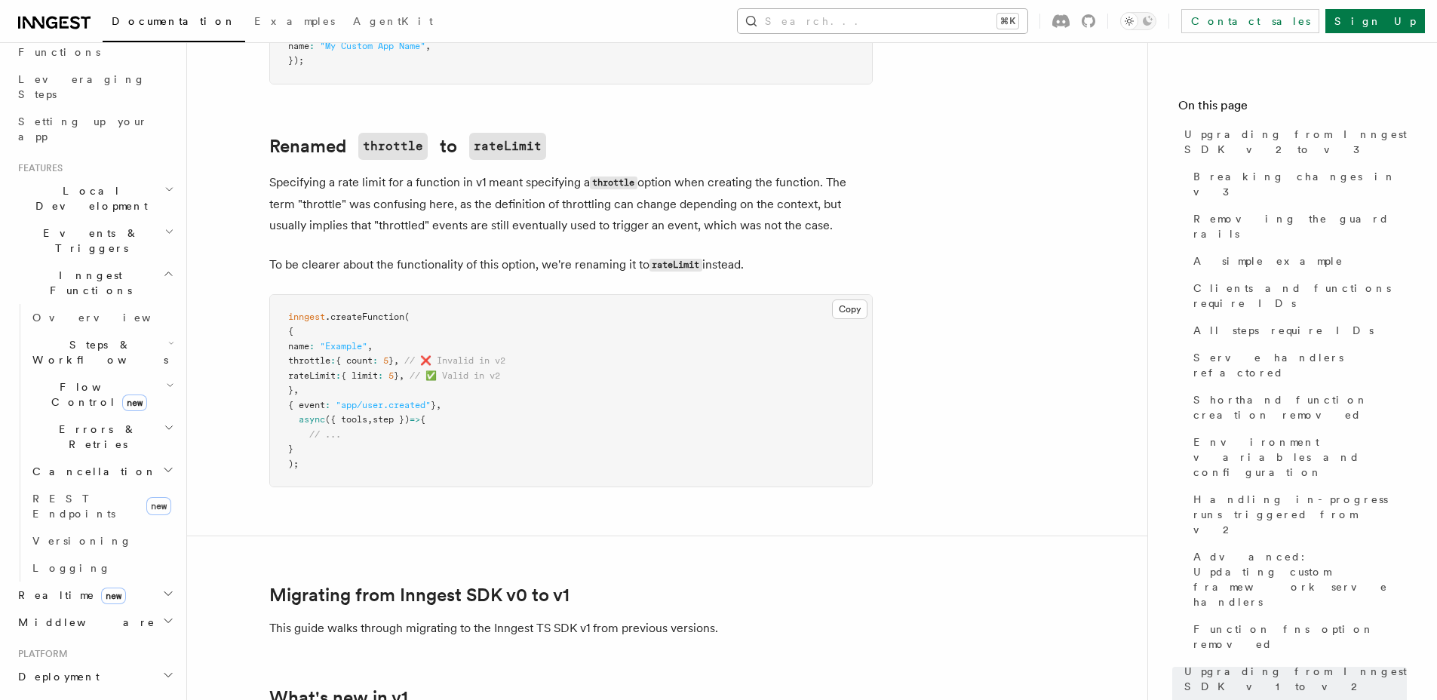
click at [1007, 15] on button "Search... ⌘K" at bounding box center [883, 21] width 290 height 24
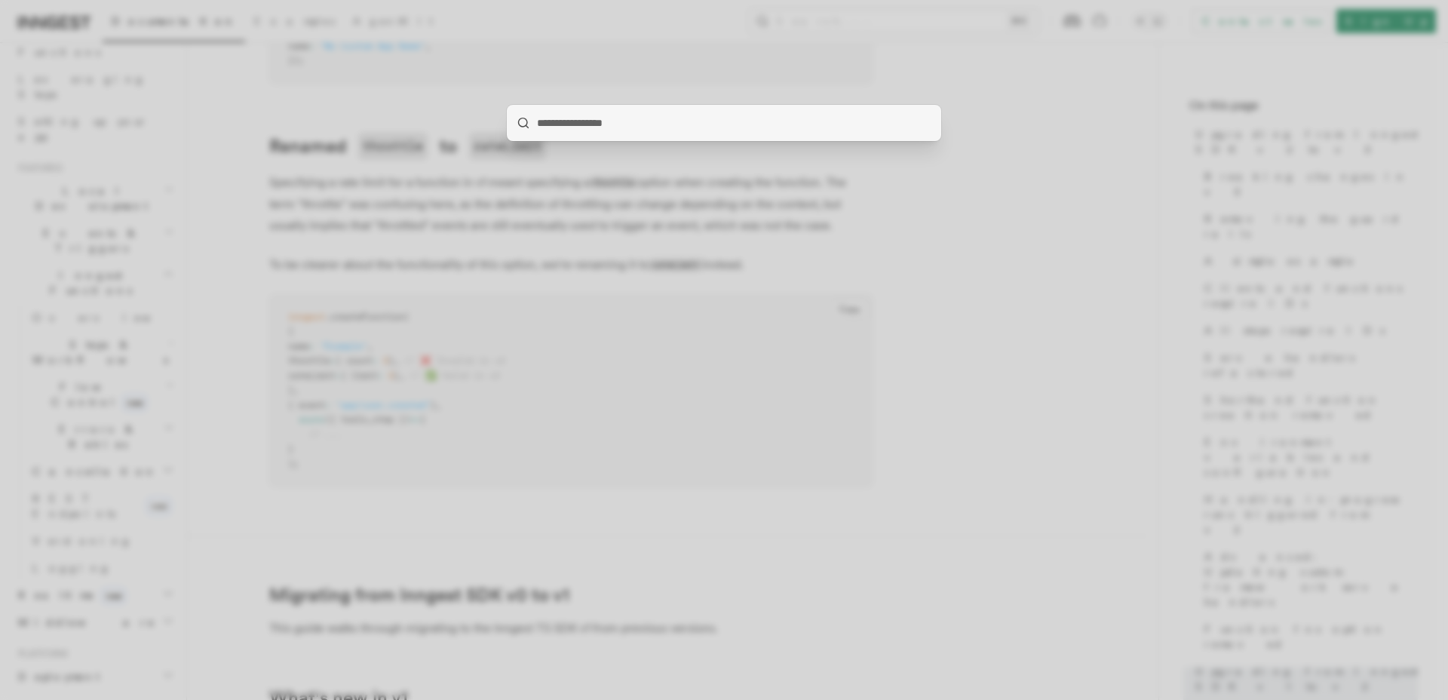
type input "**********"
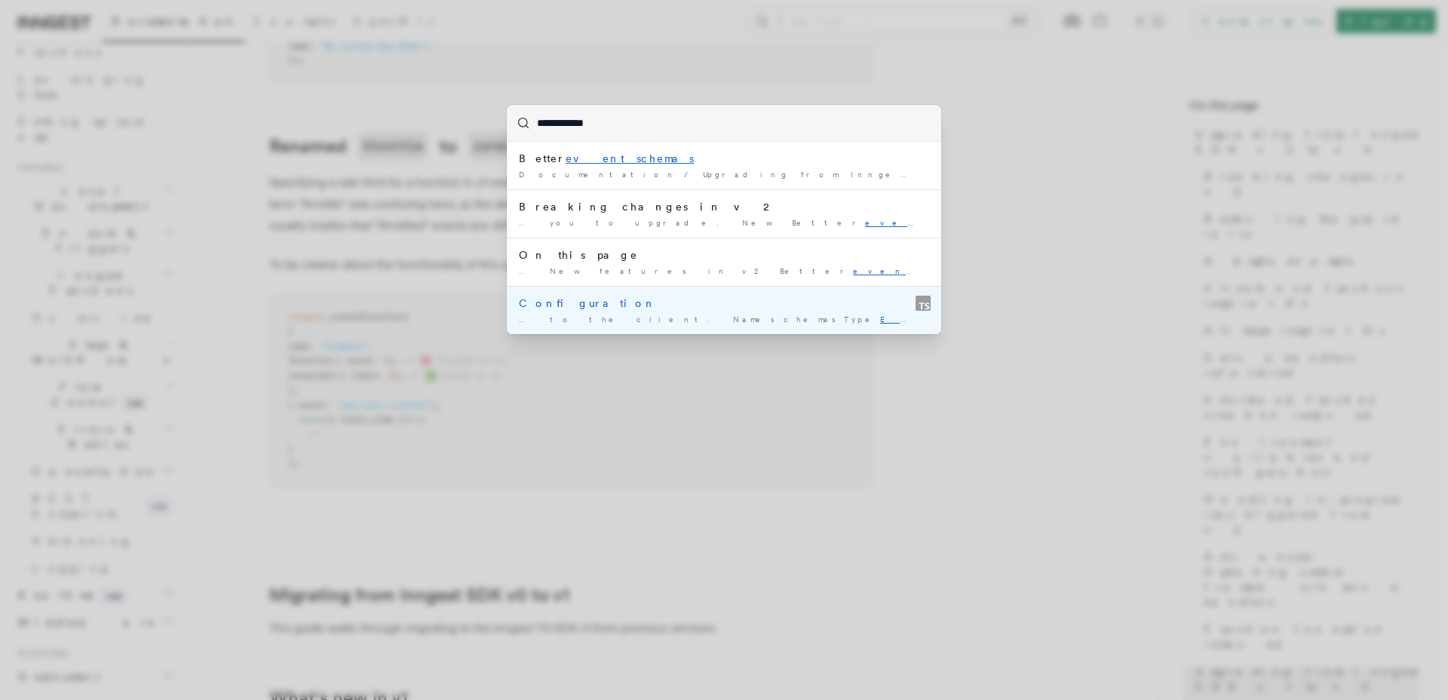
click at [755, 307] on div "Configuration" at bounding box center [724, 303] width 410 height 15
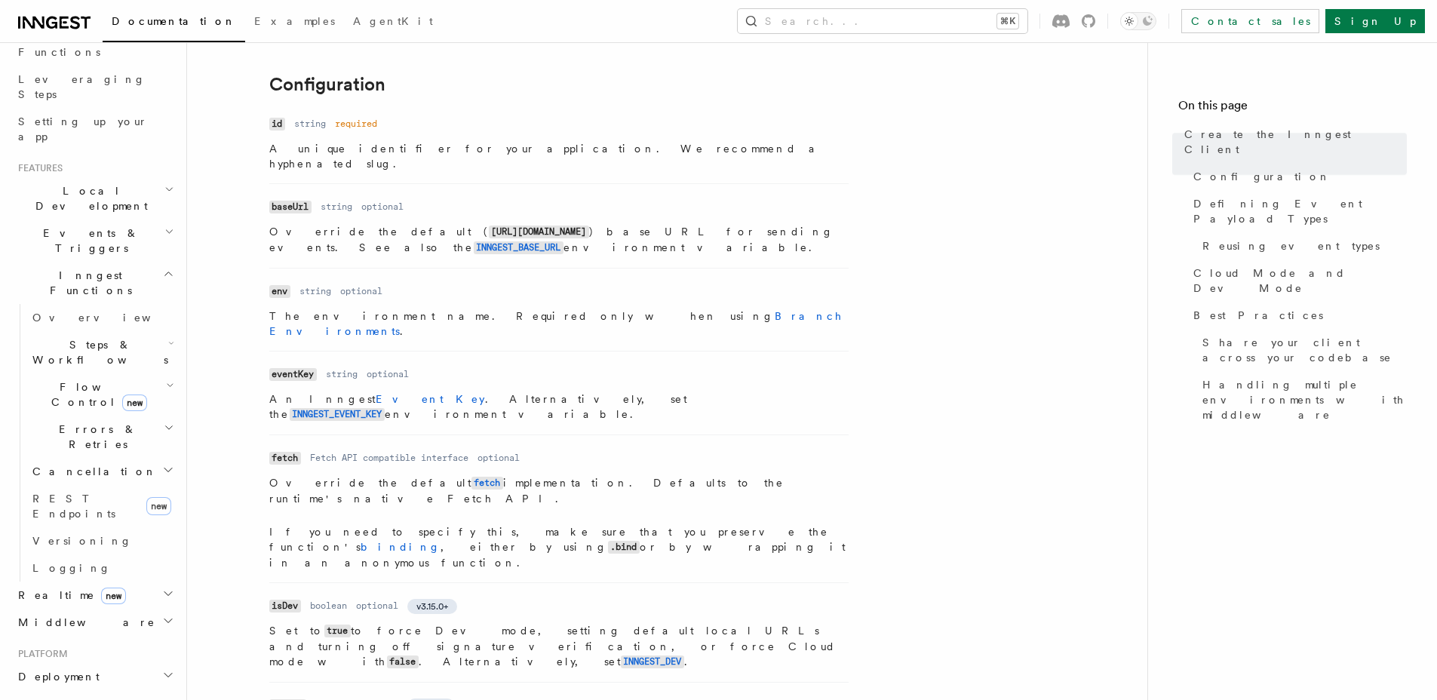
scroll to position [340, 0]
